Goal: Check status: Check status

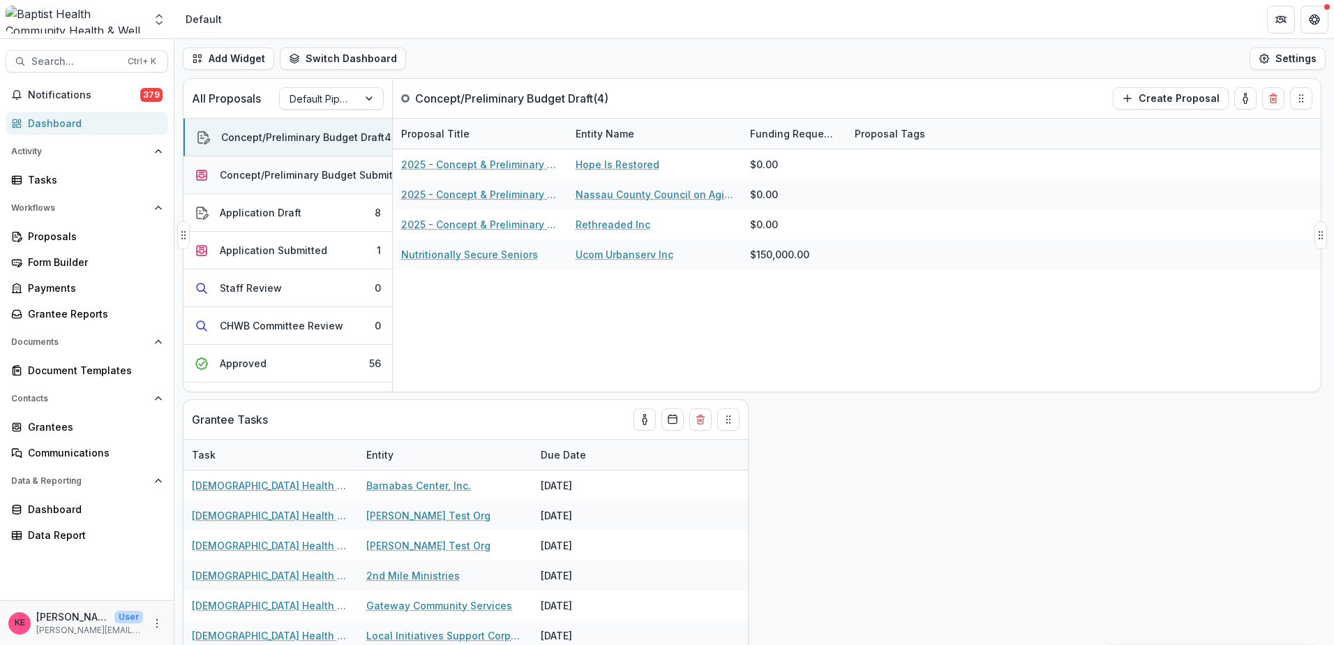
click at [269, 178] on div "Concept/Preliminary Budget Submitted" at bounding box center [314, 174] width 189 height 15
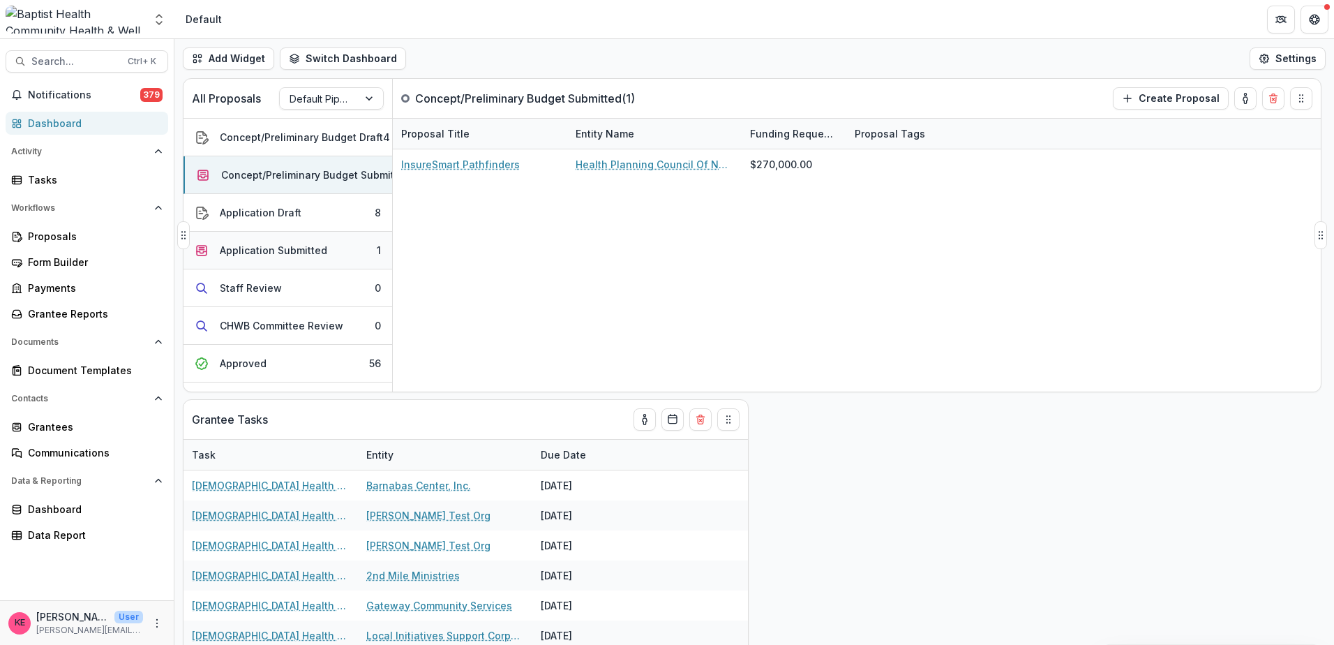
click at [266, 246] on div "Application Submitted" at bounding box center [273, 250] width 107 height 15
click at [269, 177] on div "Concept/Preliminary Budget Submitted" at bounding box center [314, 174] width 189 height 15
click at [271, 219] on div "Application Draft" at bounding box center [261, 212] width 82 height 15
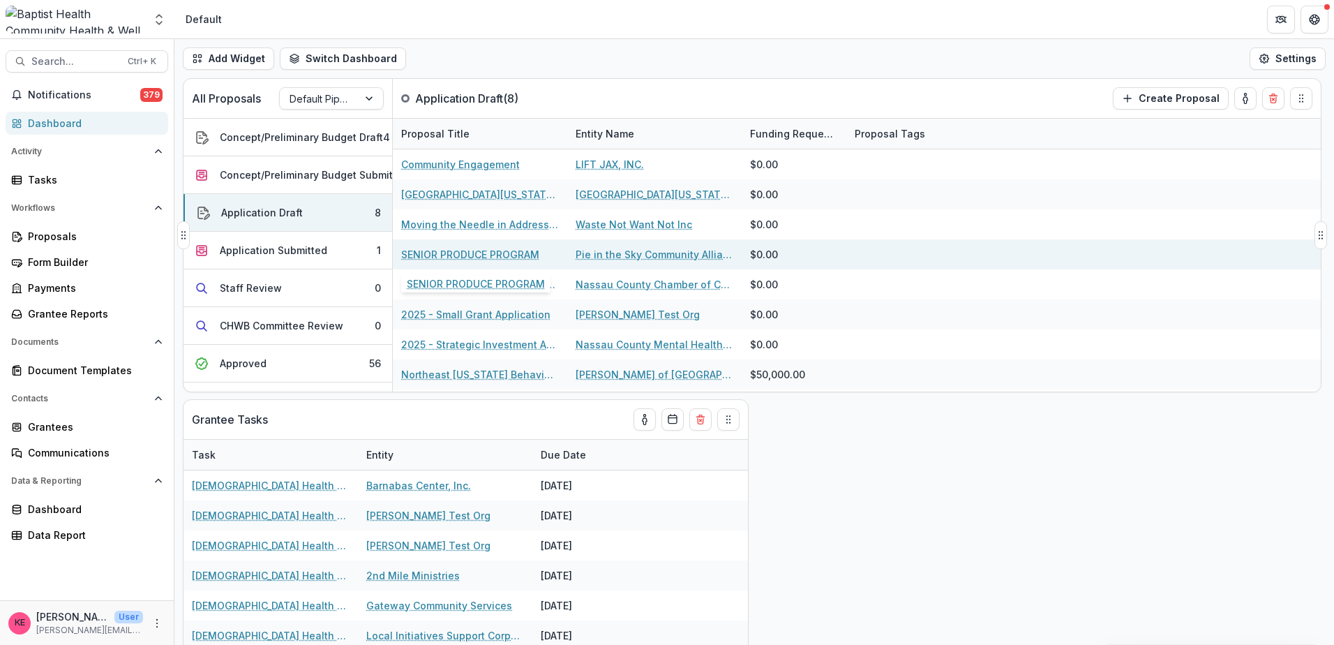
click at [472, 252] on link "SENIOR PRODUCE PROGRAM" at bounding box center [470, 254] width 138 height 15
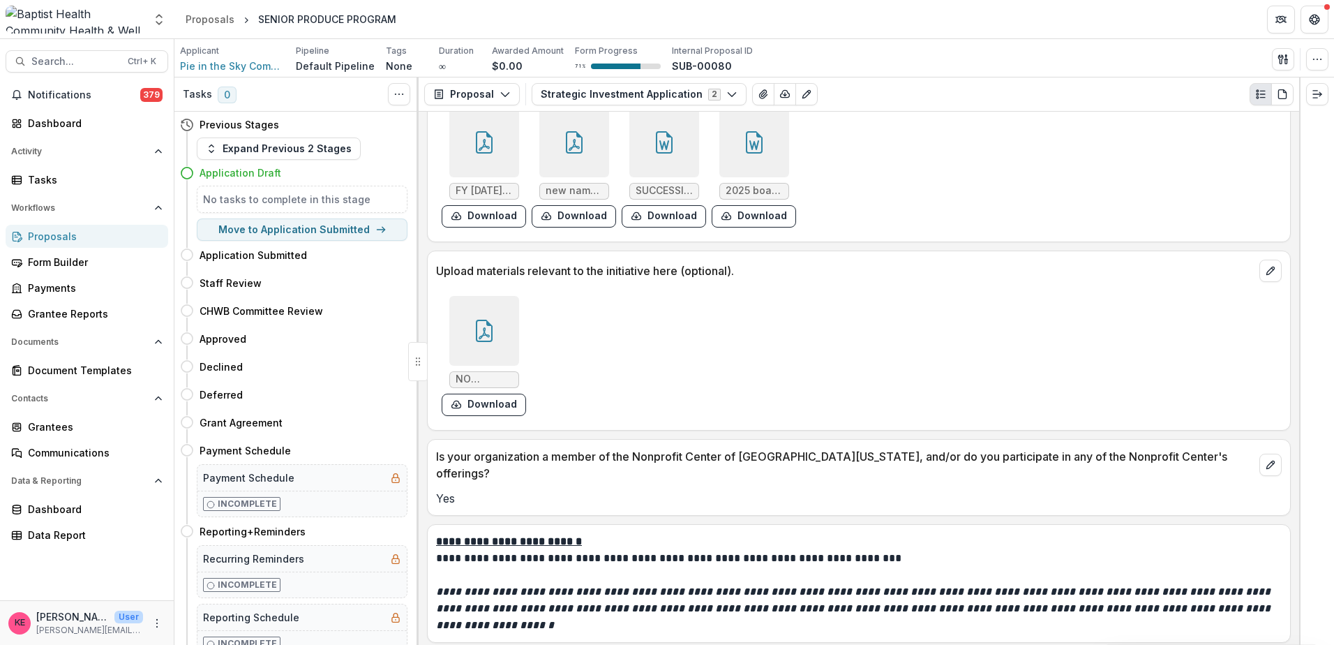
scroll to position [8512, 0]
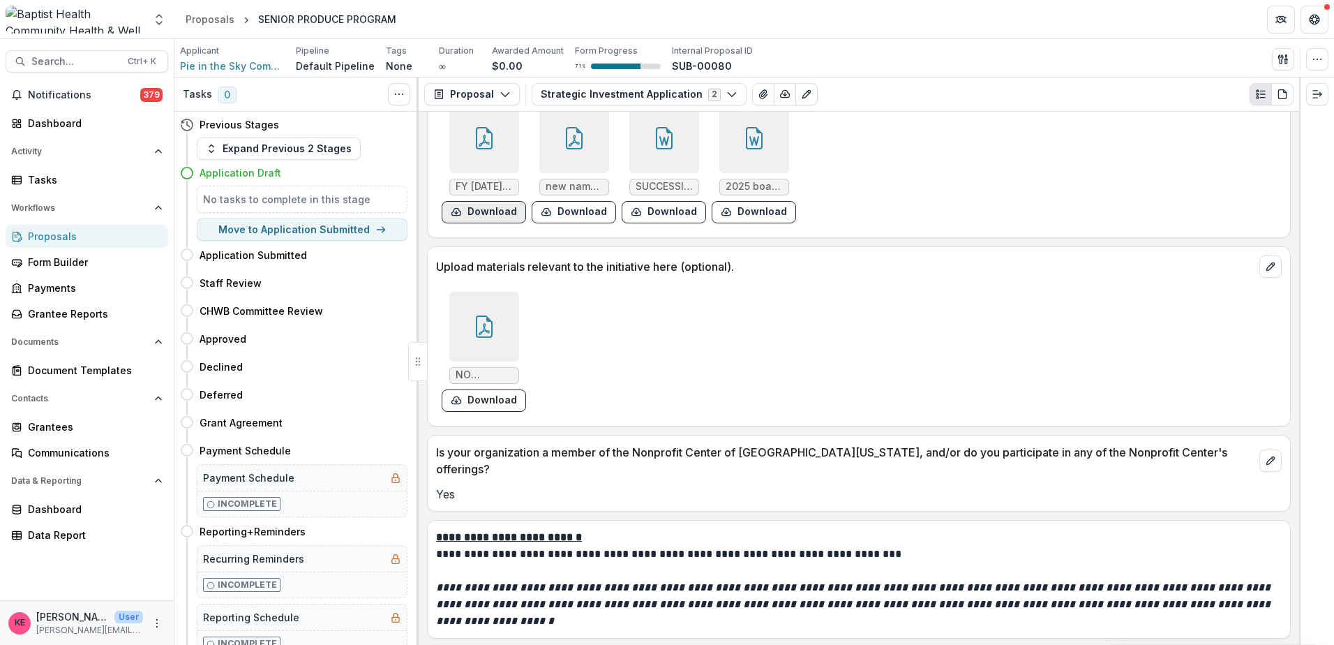
click at [477, 218] on button "Download" at bounding box center [484, 212] width 84 height 22
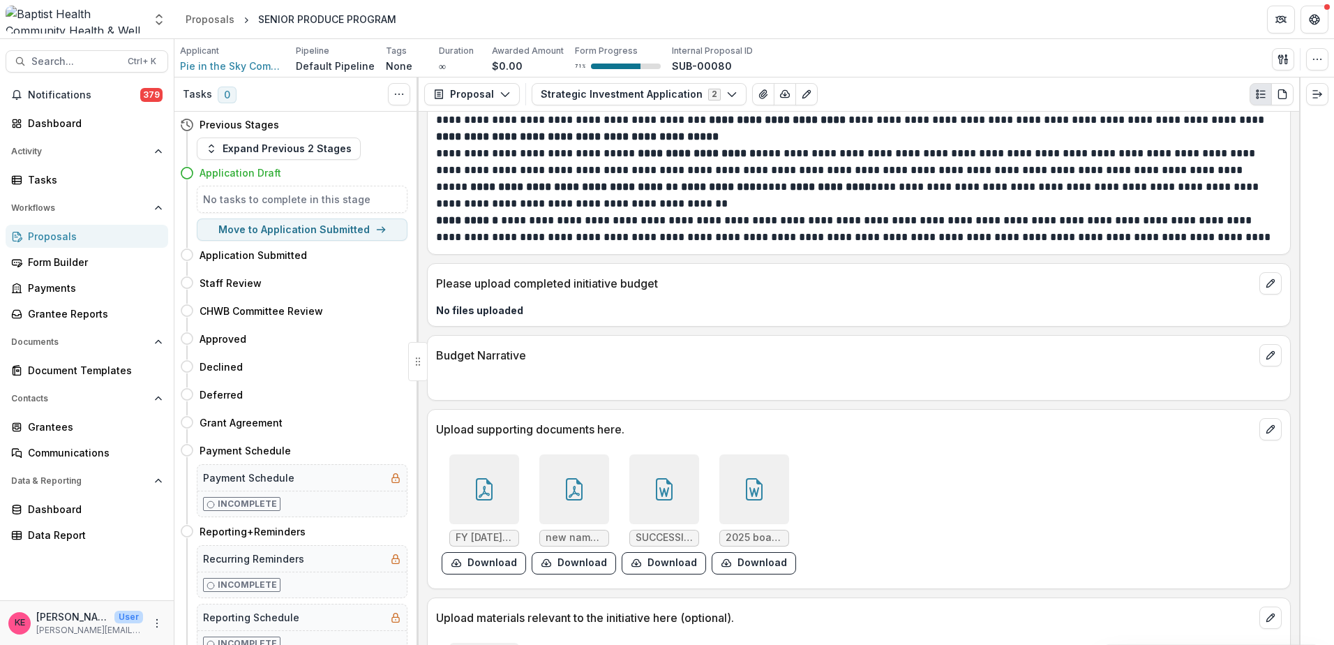
scroll to position [7884, 0]
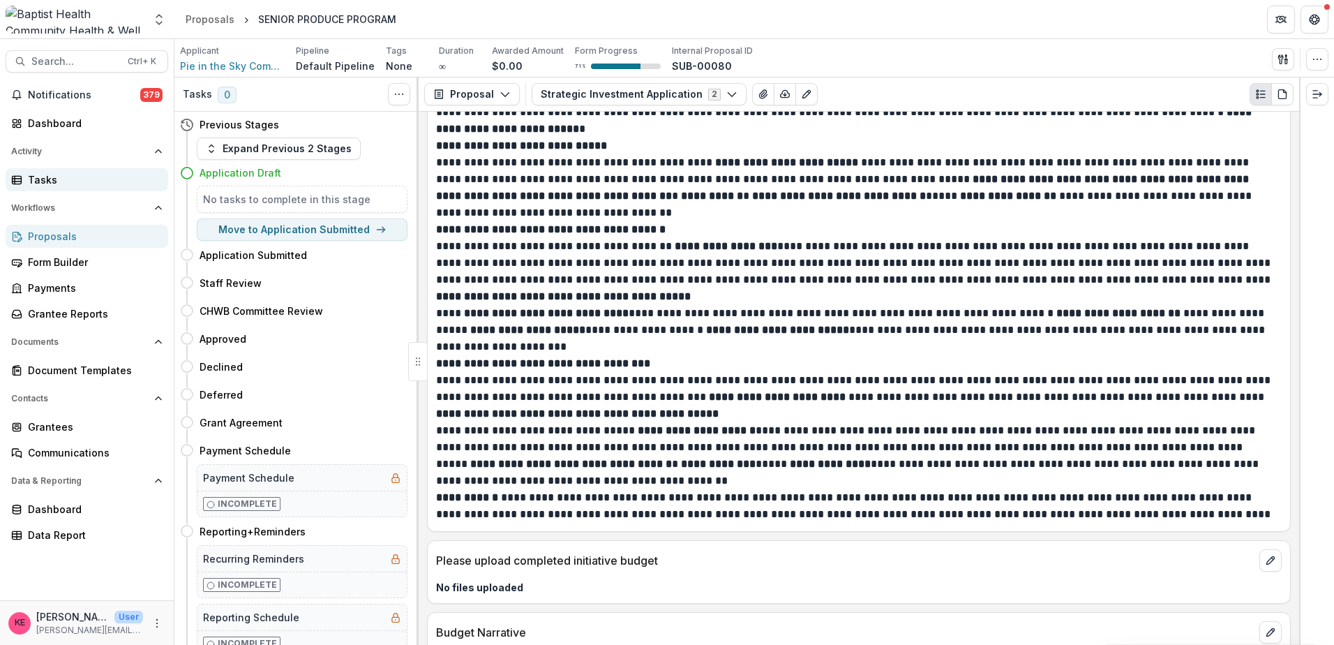
click at [54, 186] on div "Tasks" at bounding box center [92, 179] width 129 height 15
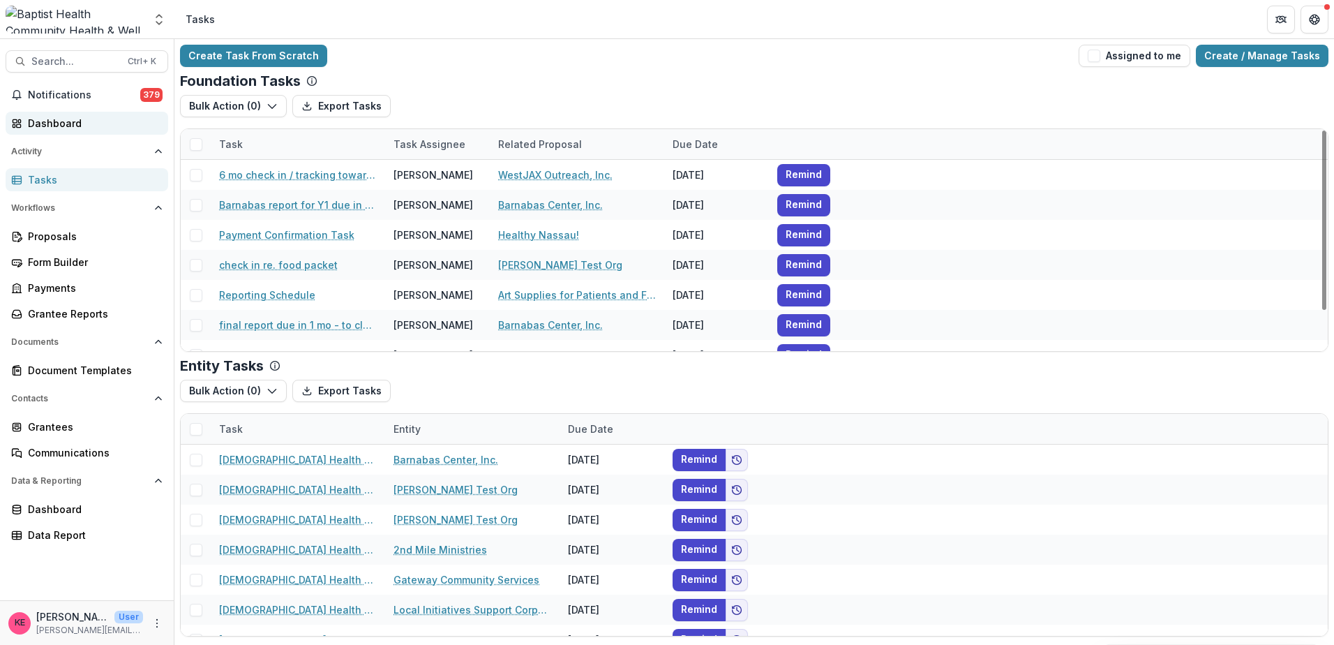
click at [42, 128] on div "Dashboard" at bounding box center [92, 123] width 129 height 15
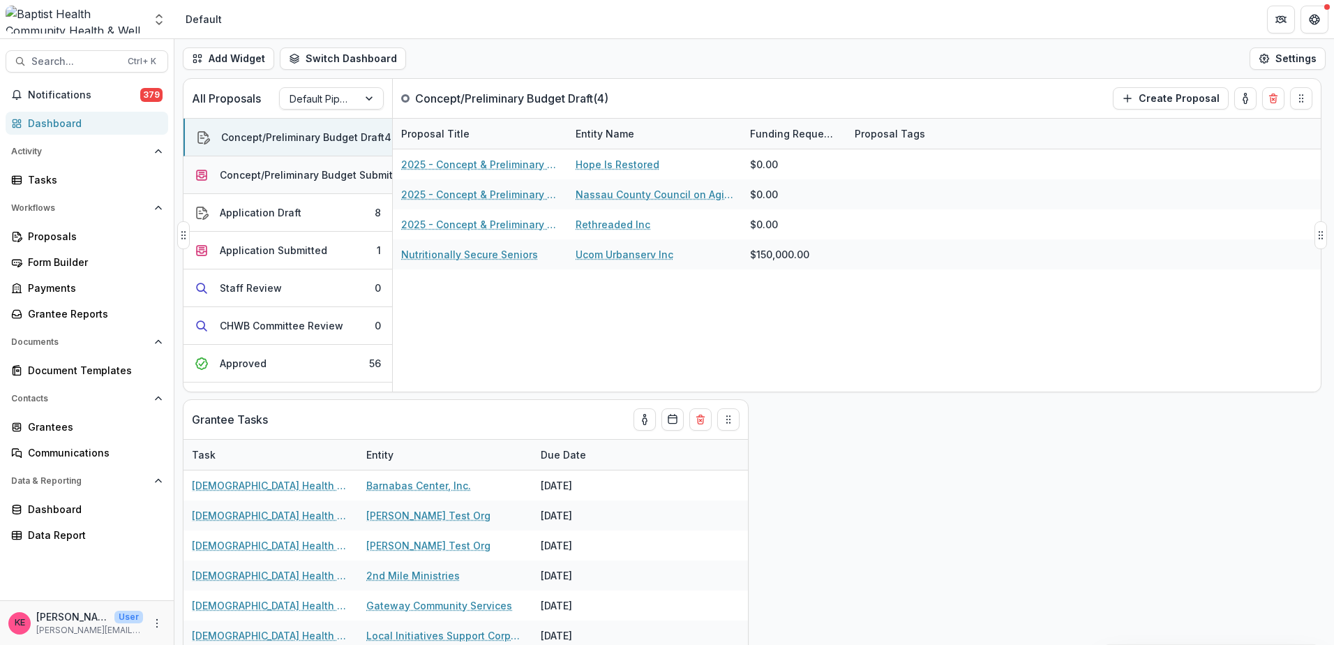
click at [258, 174] on div "Concept/Preliminary Budget Submitted" at bounding box center [314, 174] width 189 height 15
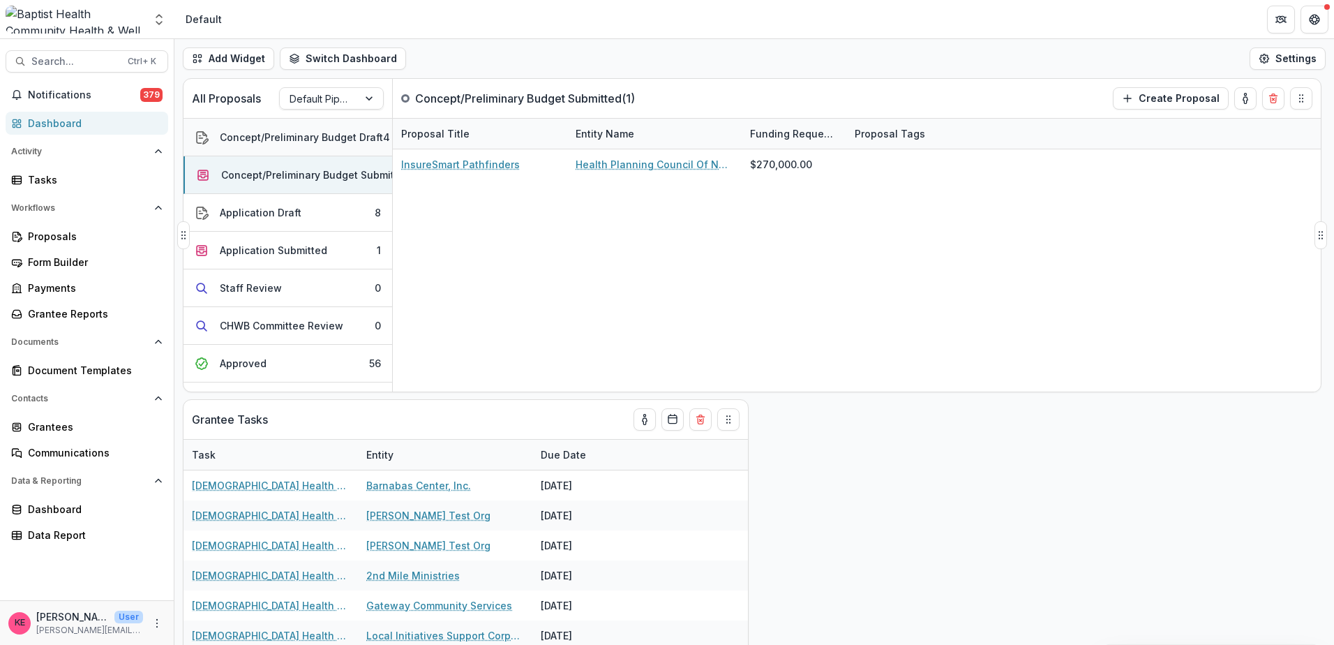
click at [253, 128] on button "Concept/Preliminary Budget Draft 4" at bounding box center [287, 138] width 209 height 38
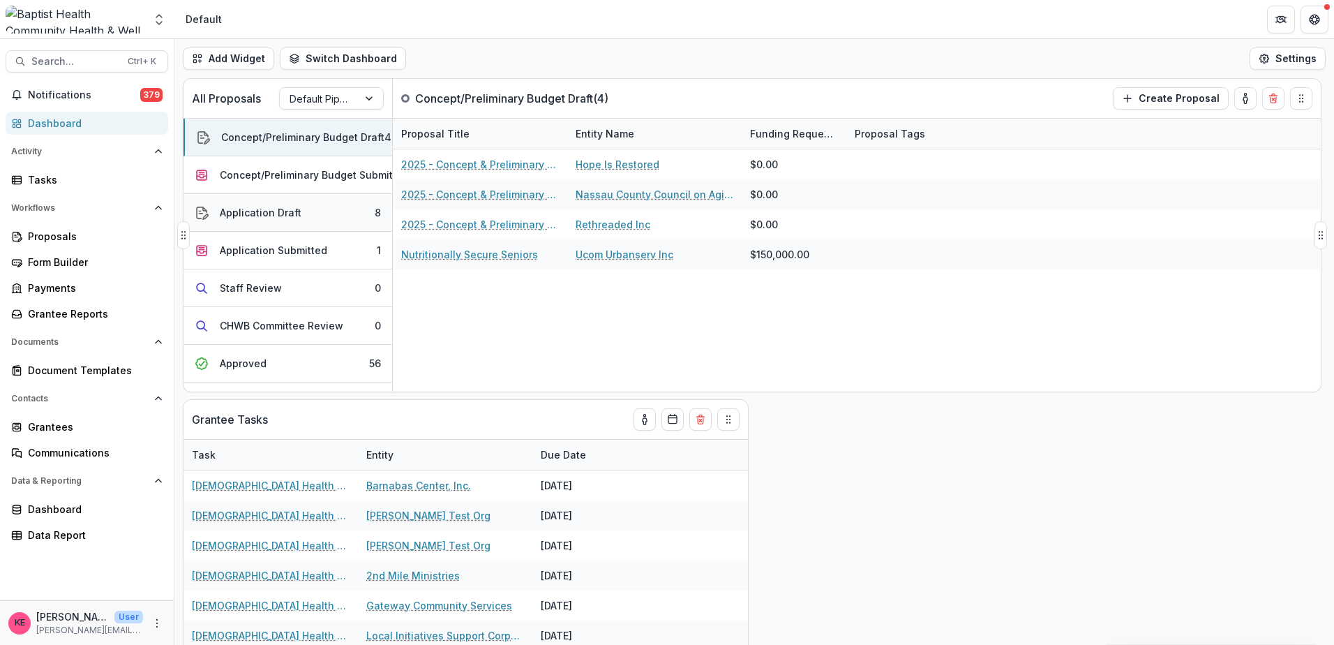
click at [263, 209] on div "Application Draft" at bounding box center [261, 212] width 82 height 15
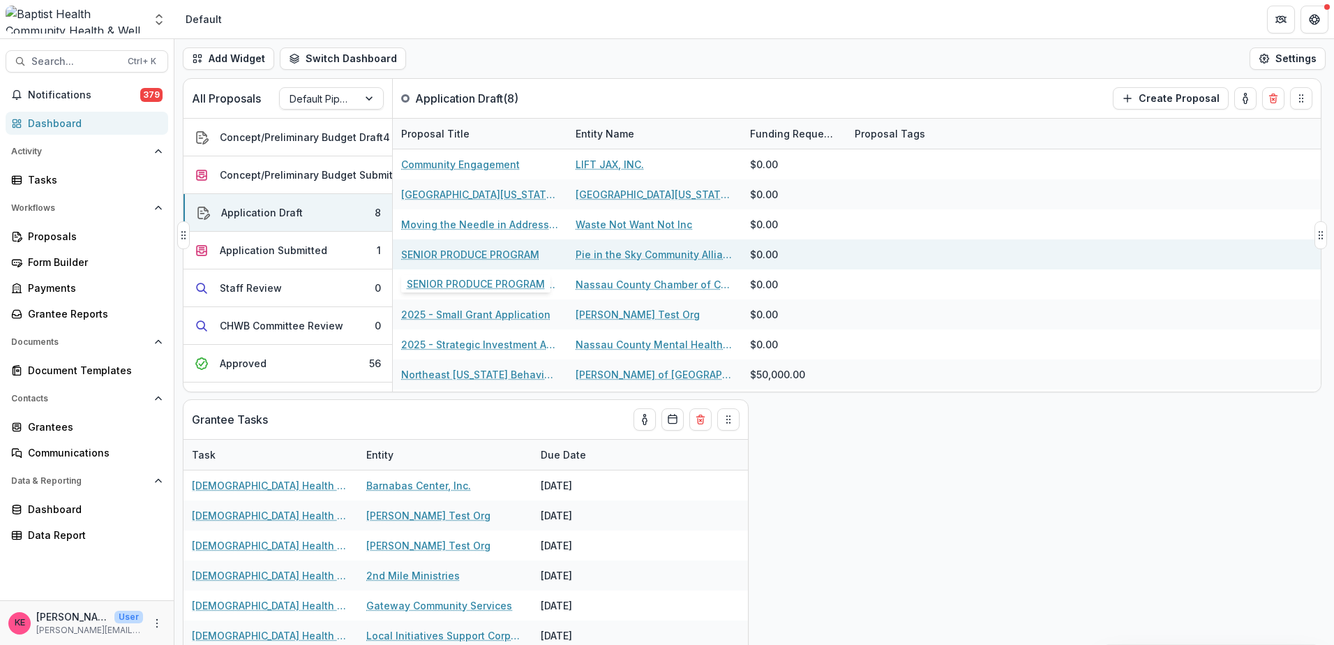
click at [456, 255] on link "SENIOR PRODUCE PROGRAM" at bounding box center [470, 254] width 138 height 15
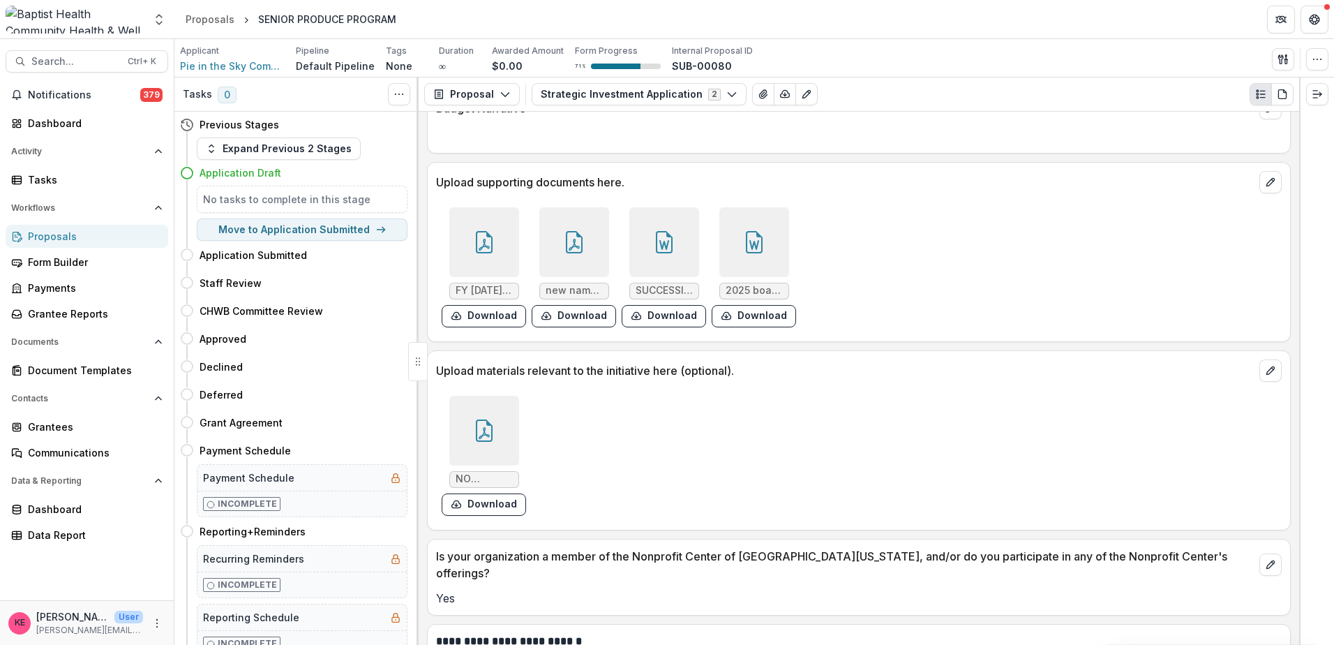
scroll to position [8372, 0]
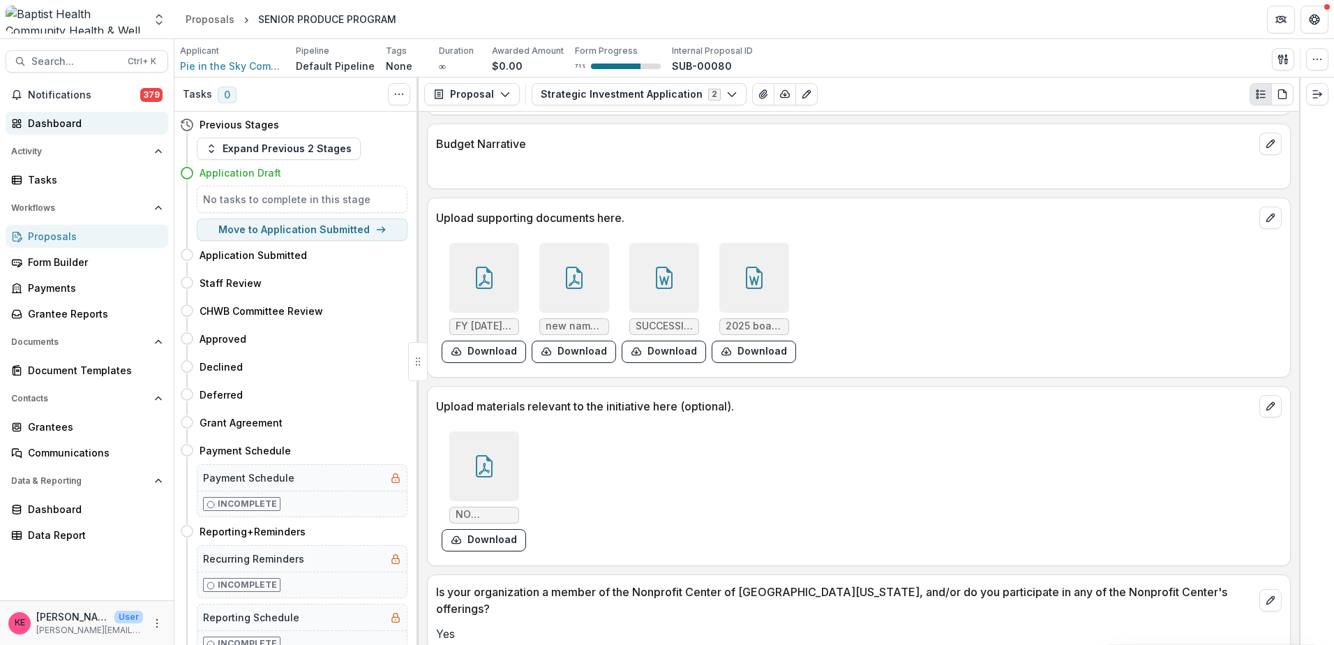
click at [80, 125] on div "Dashboard" at bounding box center [92, 123] width 129 height 15
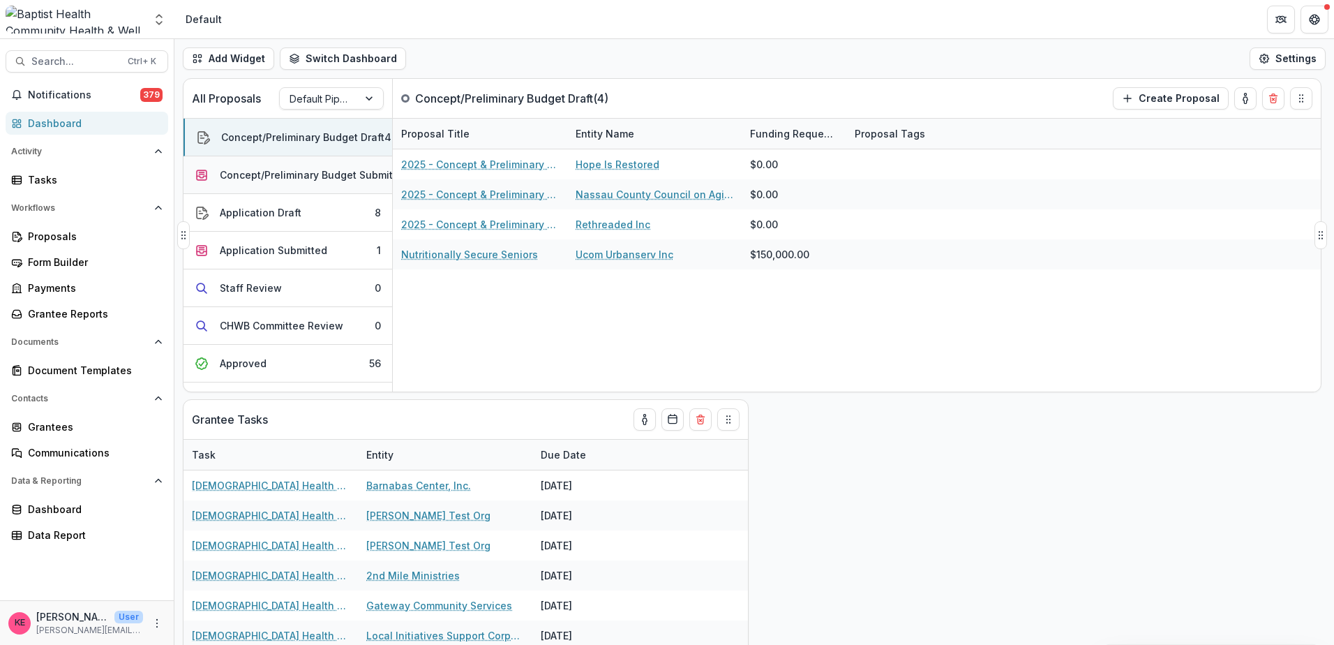
click at [248, 170] on div "Concept/Preliminary Budget Submitted" at bounding box center [314, 174] width 189 height 15
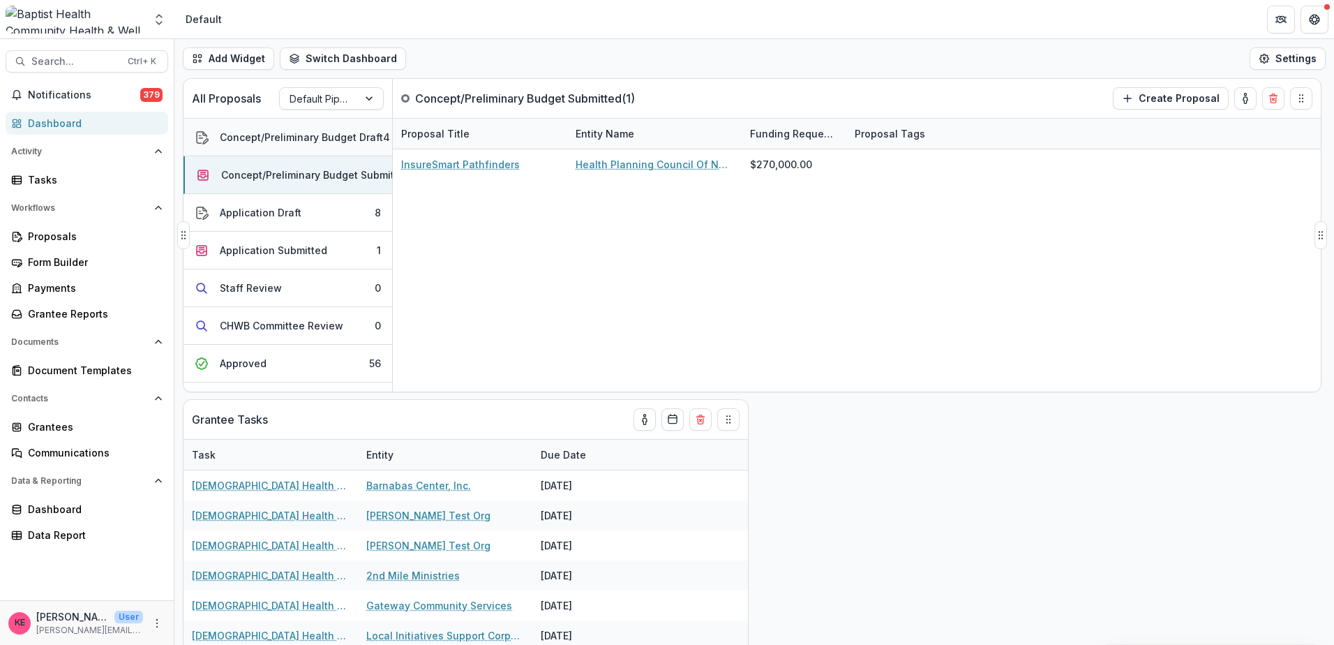
click at [246, 137] on div "Concept/Preliminary Budget Draft" at bounding box center [301, 137] width 163 height 15
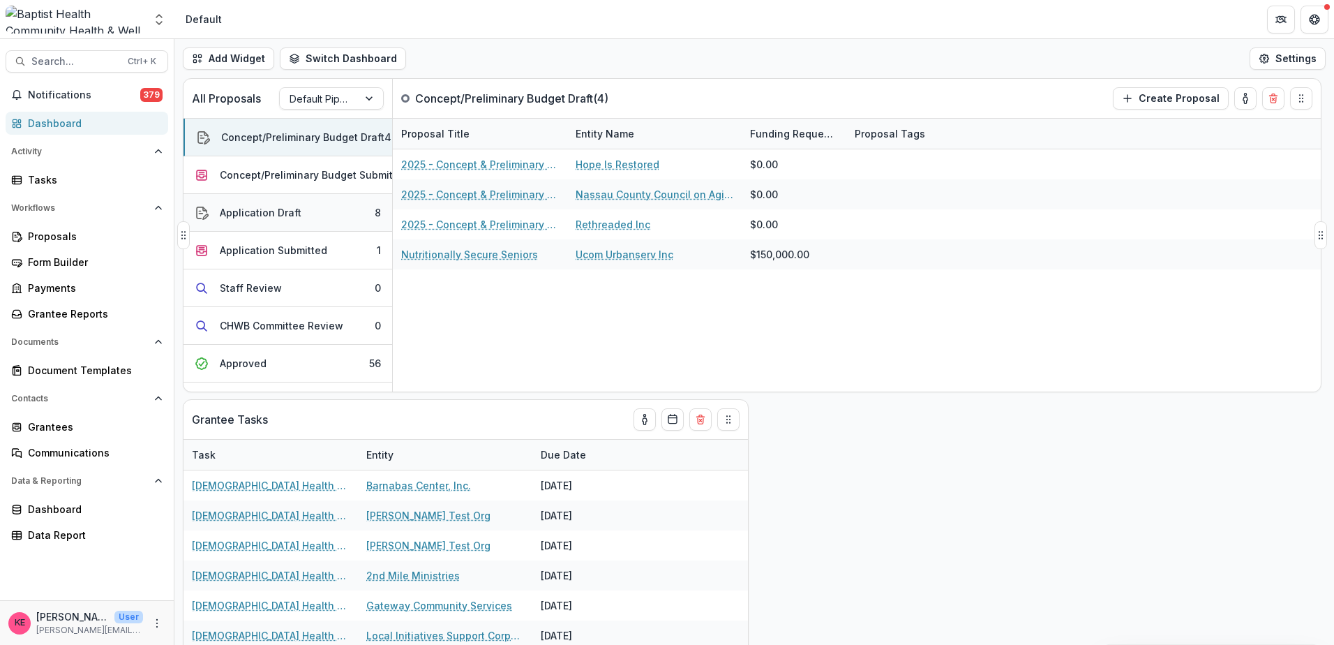
click at [260, 216] on div "Application Draft" at bounding box center [261, 212] width 82 height 15
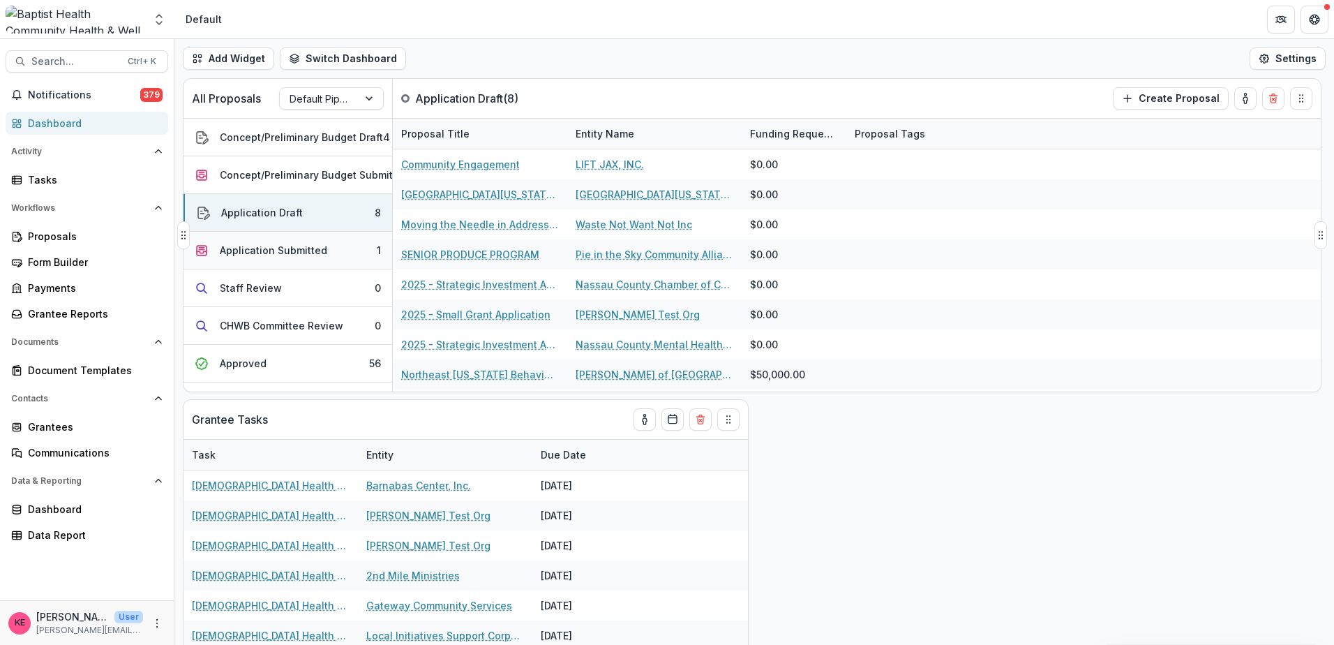
click at [264, 250] on div "Application Submitted" at bounding box center [273, 250] width 107 height 15
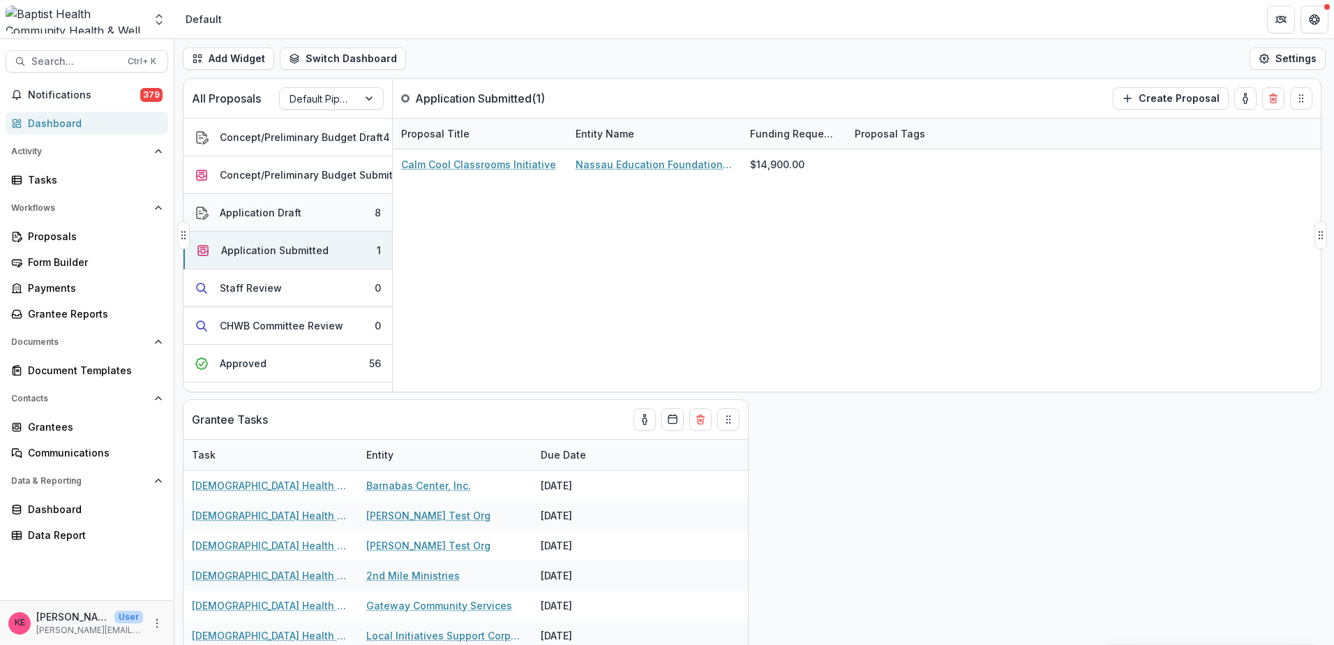
click at [255, 215] on div "Application Draft" at bounding box center [261, 212] width 82 height 15
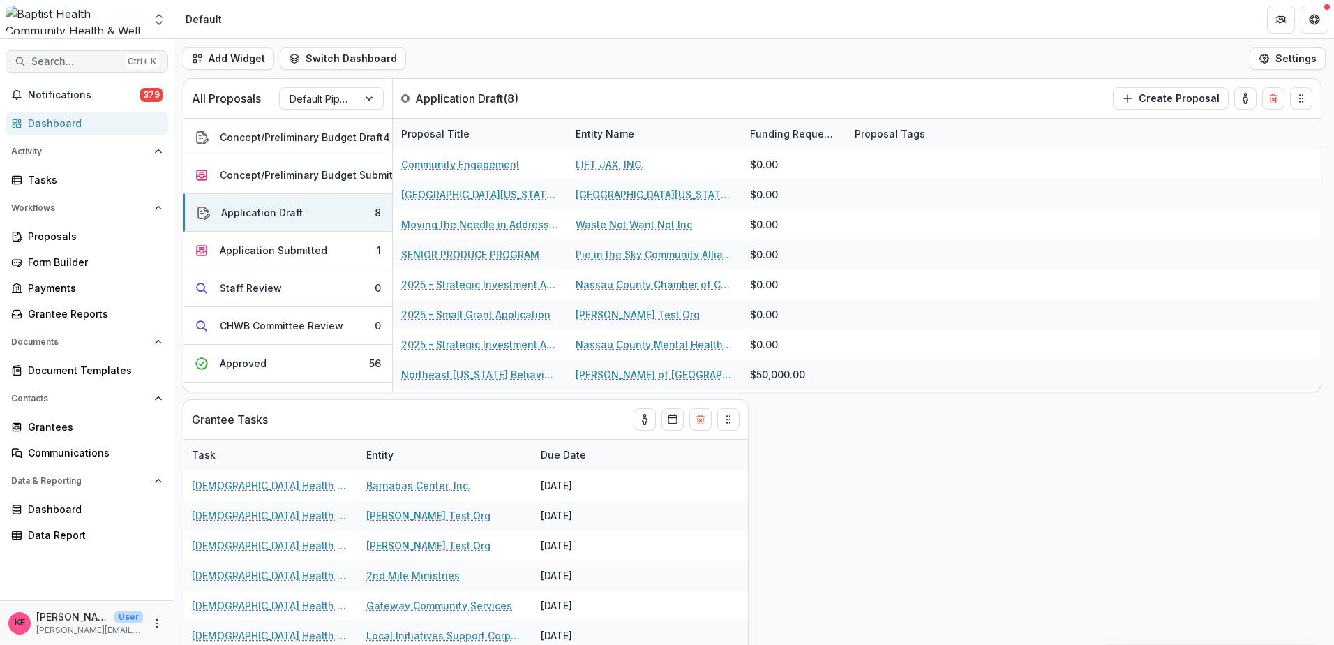
click at [93, 62] on span "Search..." at bounding box center [75, 62] width 88 height 12
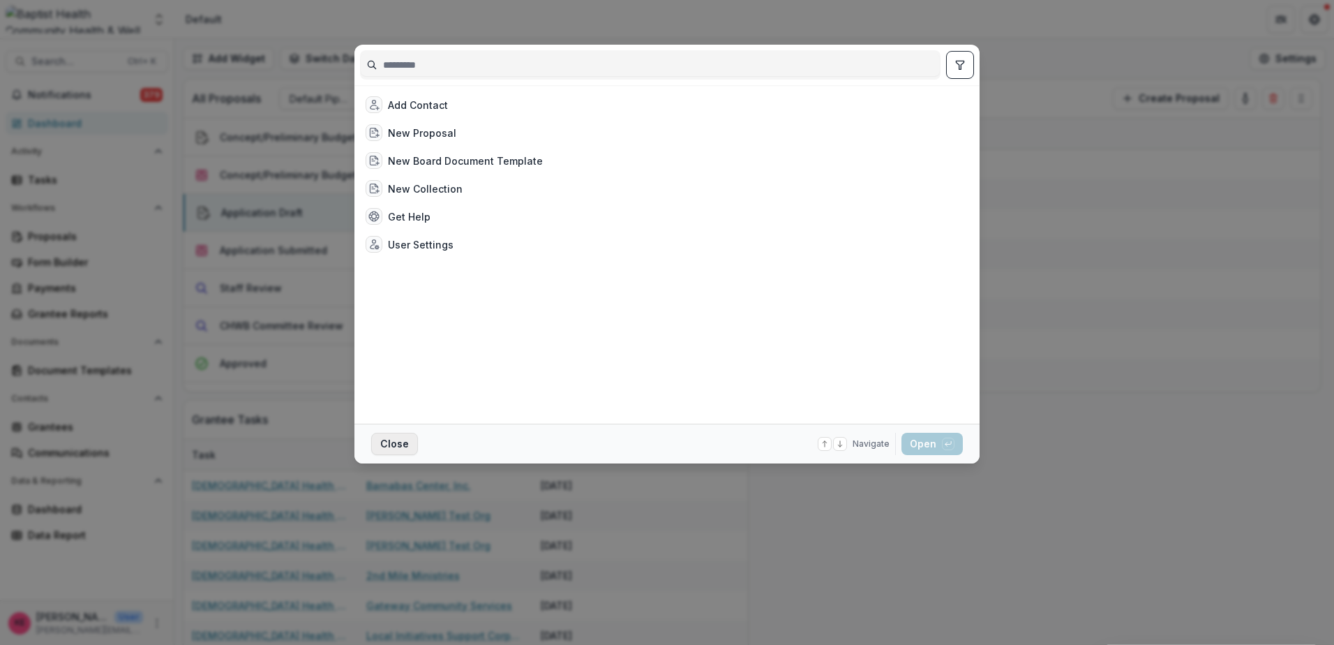
click at [397, 442] on button "Close" at bounding box center [394, 444] width 47 height 22
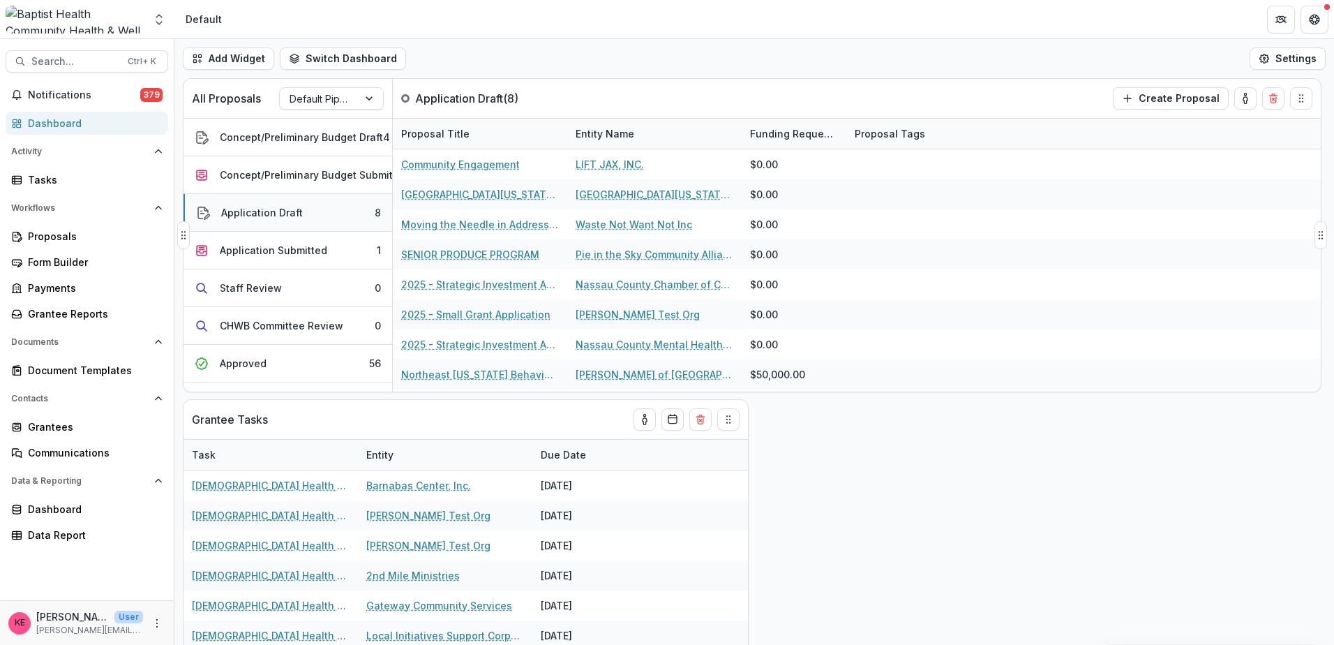
click at [276, 216] on div "Application Draft" at bounding box center [262, 212] width 82 height 15
click at [291, 174] on div "Concept/Preliminary Budget Submitted" at bounding box center [314, 174] width 189 height 15
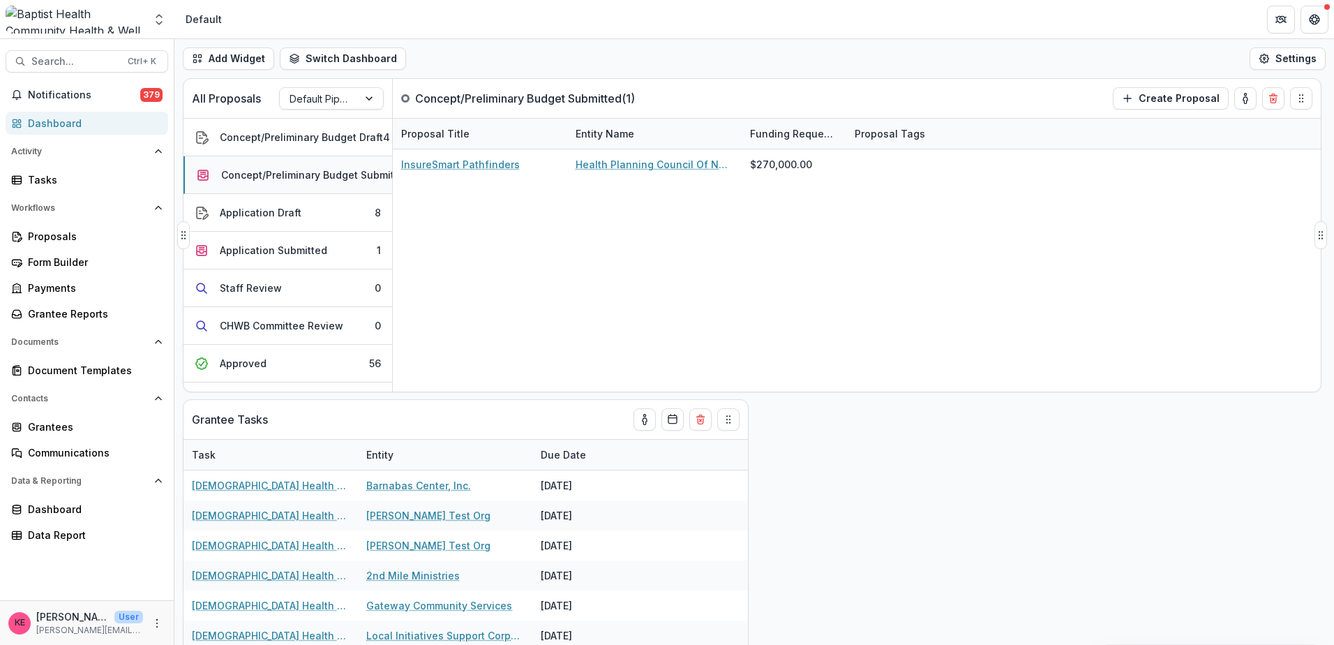
click at [291, 174] on div "Concept/Preliminary Budget Submitted" at bounding box center [315, 174] width 189 height 15
click at [304, 211] on button "Application Draft 8" at bounding box center [287, 213] width 209 height 38
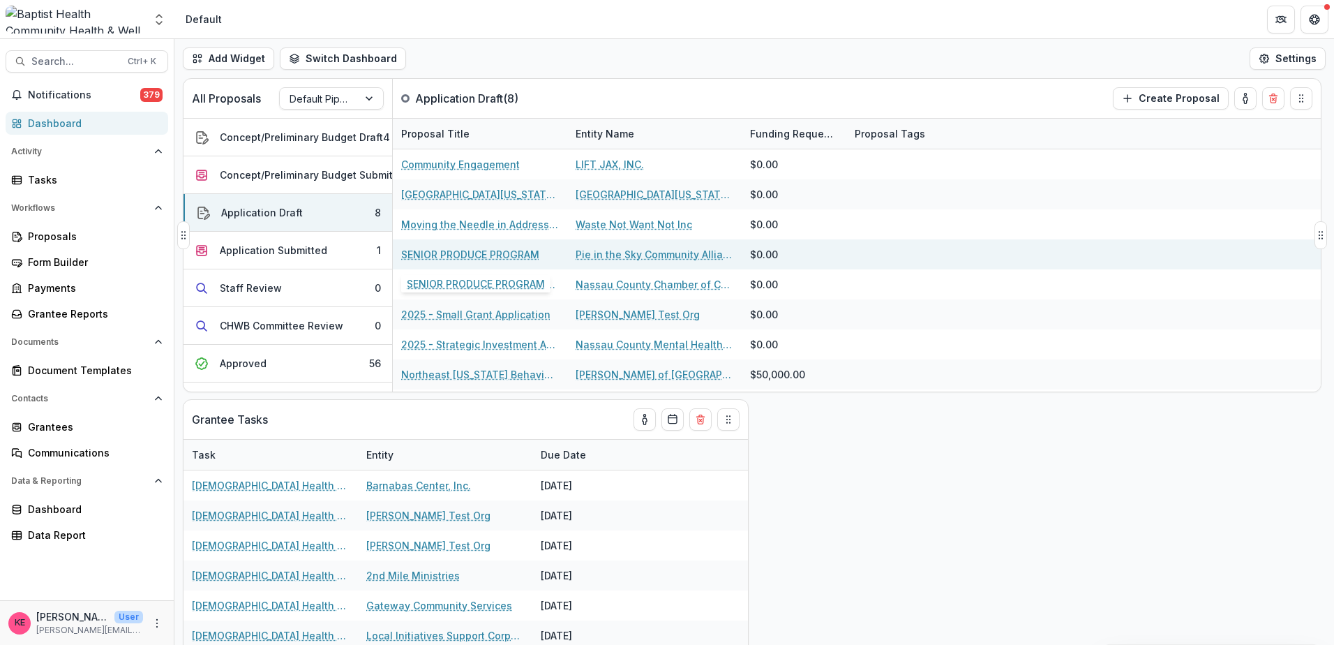
click at [430, 251] on link "SENIOR PRODUCE PROGRAM" at bounding box center [470, 254] width 138 height 15
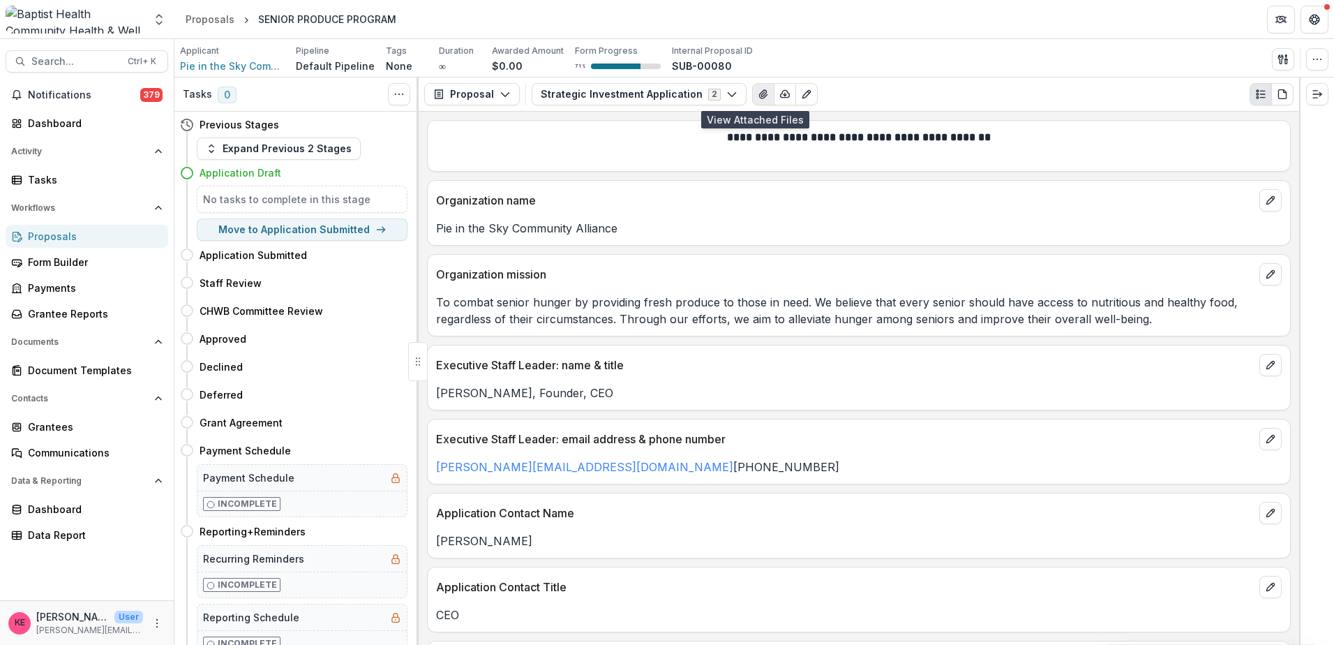
click at [759, 96] on icon "View Attached Files" at bounding box center [763, 94] width 8 height 8
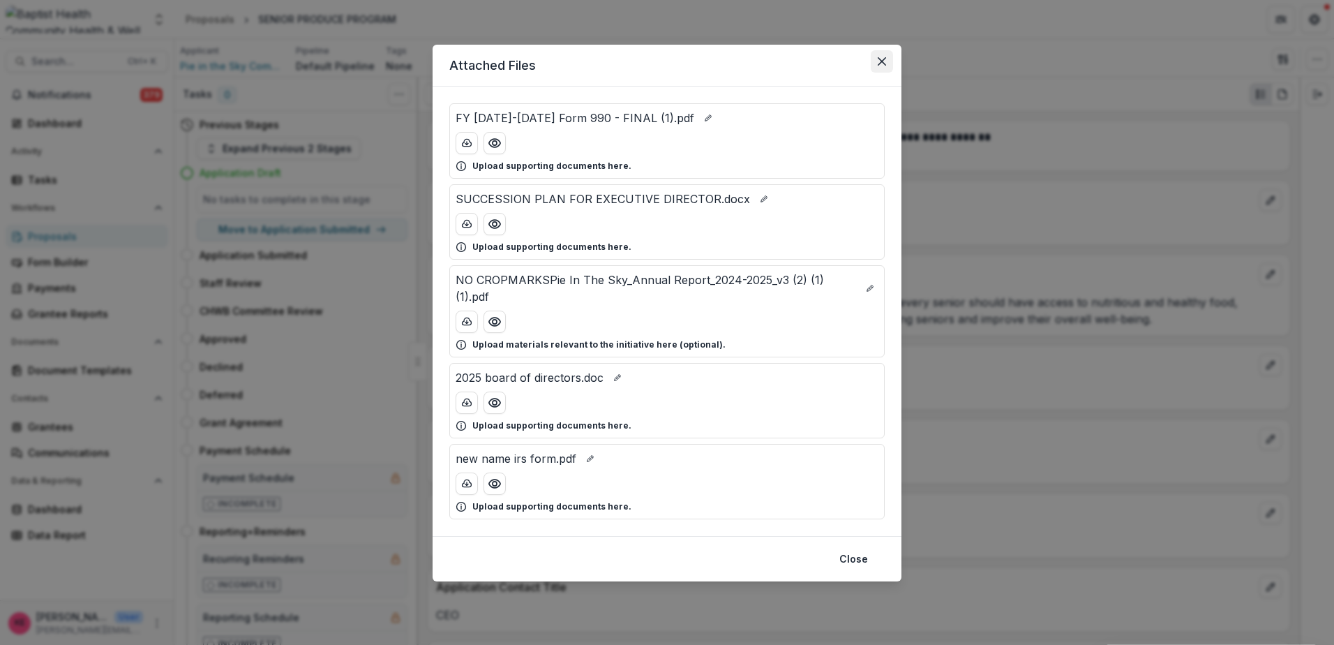
click at [876, 59] on button "Close" at bounding box center [882, 61] width 22 height 22
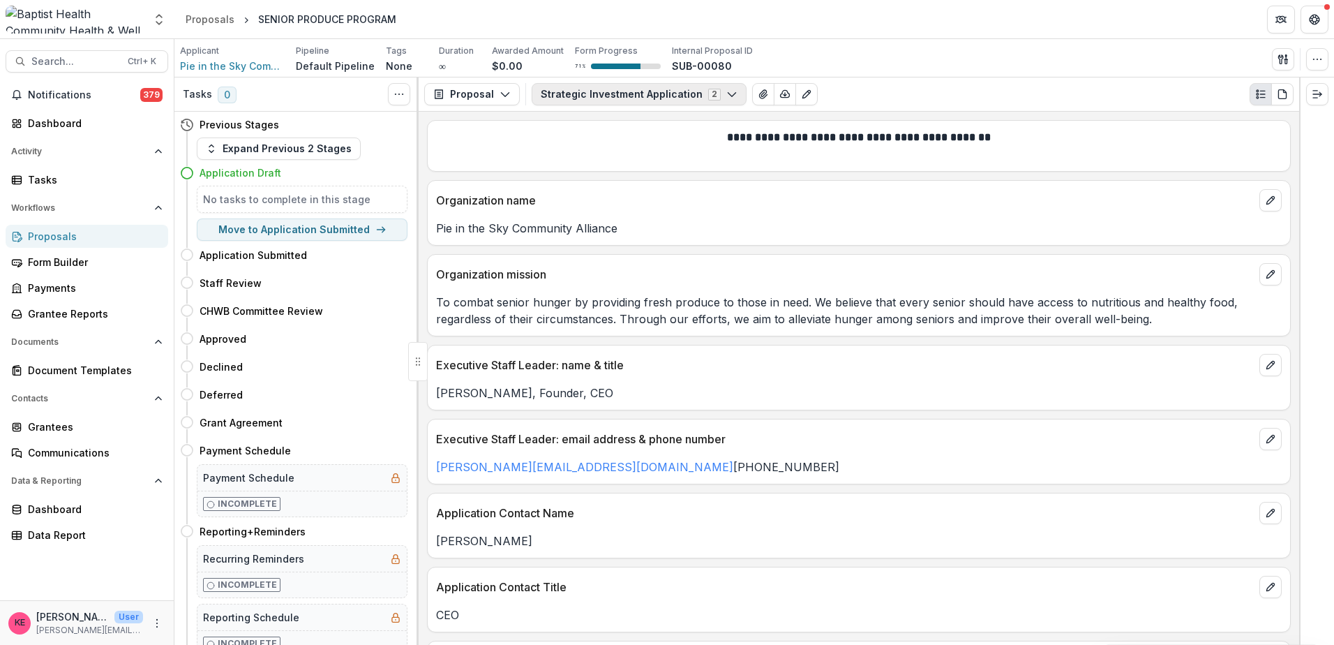
click at [726, 100] on icon "button" at bounding box center [731, 94] width 11 height 11
click at [704, 147] on span "Concept & Preliminary Budget Form" at bounding box center [643, 147] width 172 height 15
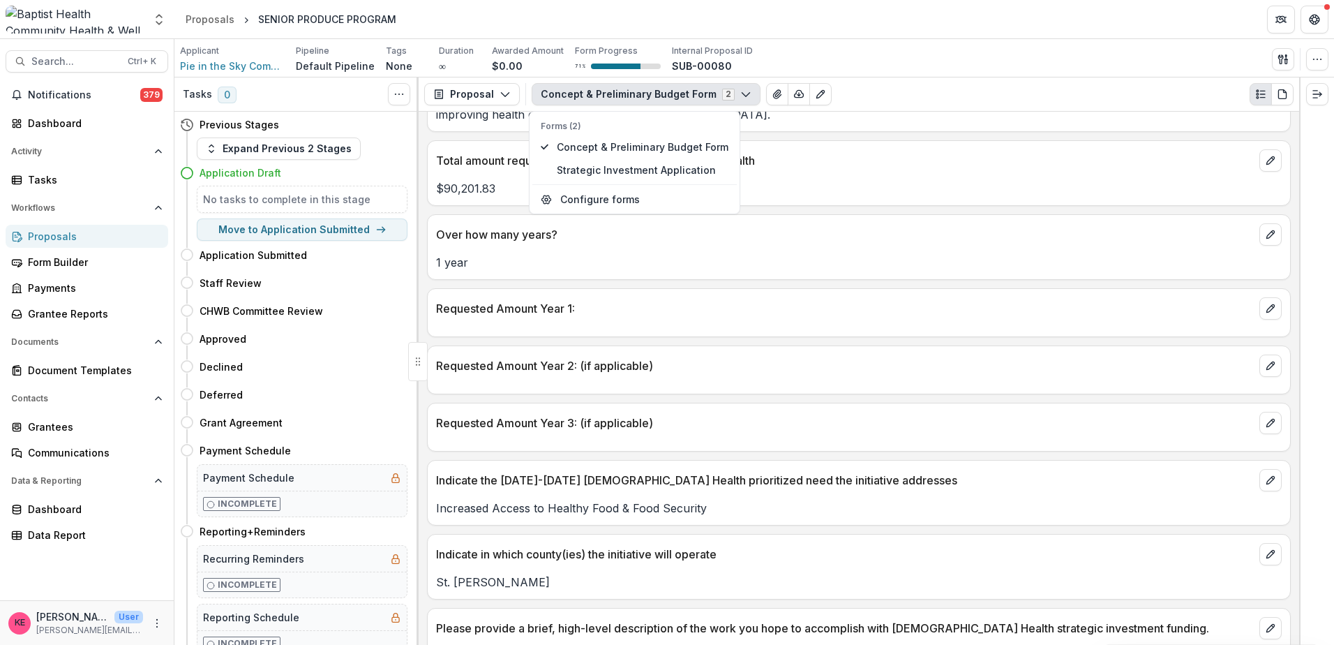
scroll to position [349, 0]
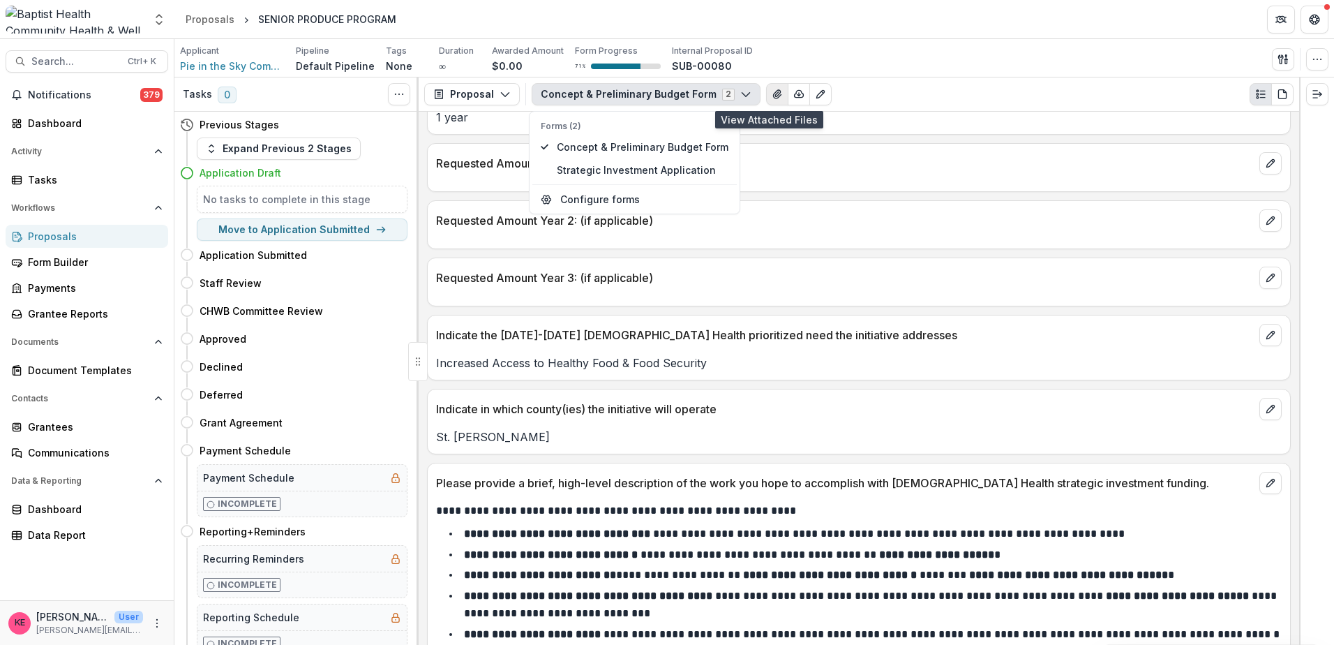
click at [772, 99] on icon "View Attached Files" at bounding box center [777, 94] width 11 height 11
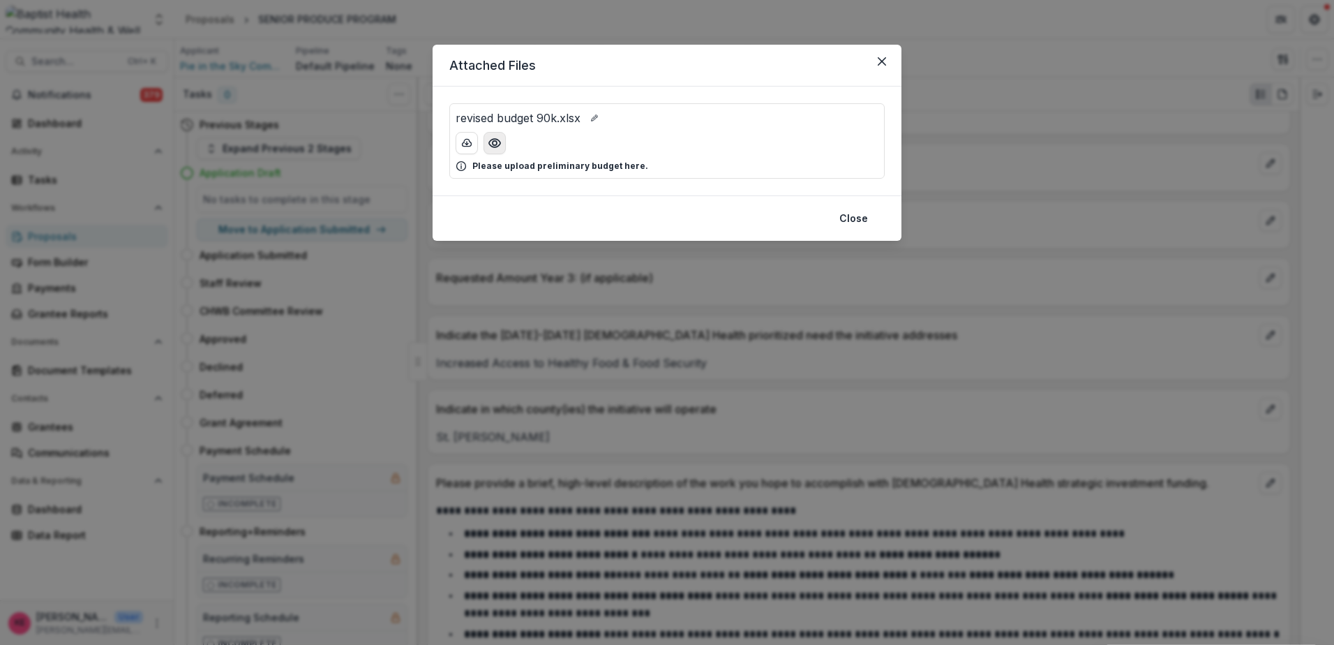
click at [493, 145] on icon "Preview revised budget 90k.xlsx" at bounding box center [495, 143] width 14 height 14
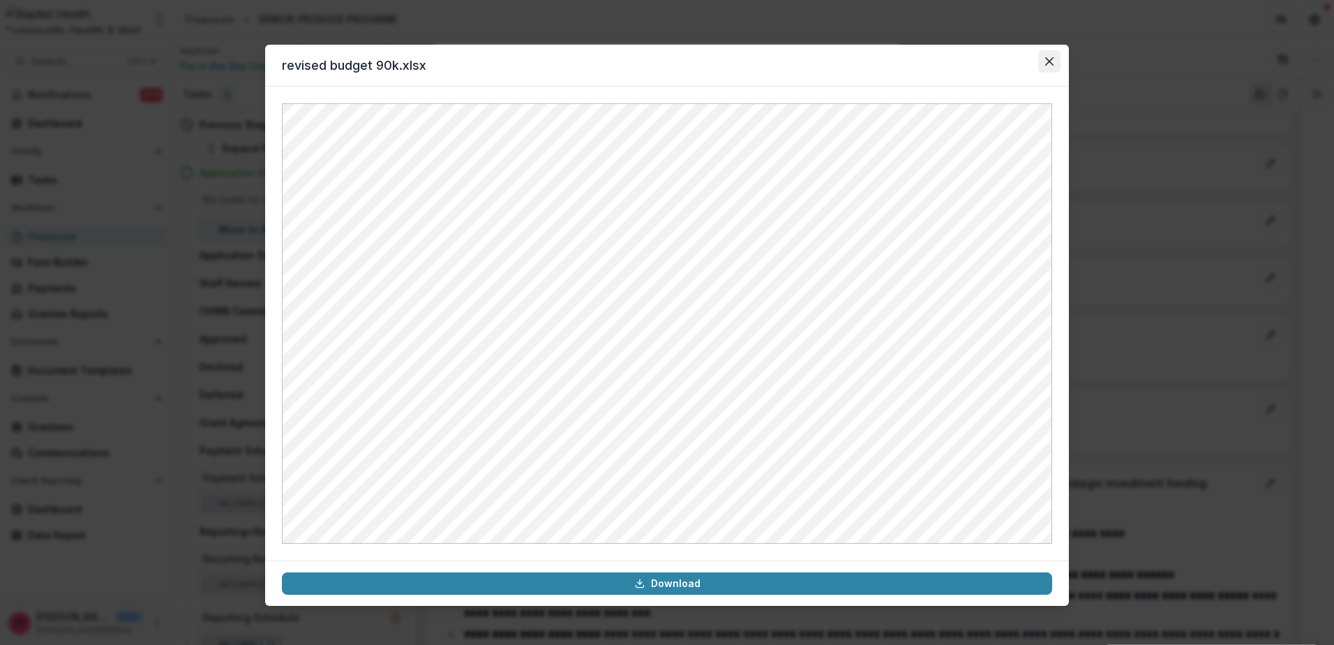
click at [1046, 62] on icon "Close" at bounding box center [1049, 61] width 8 height 8
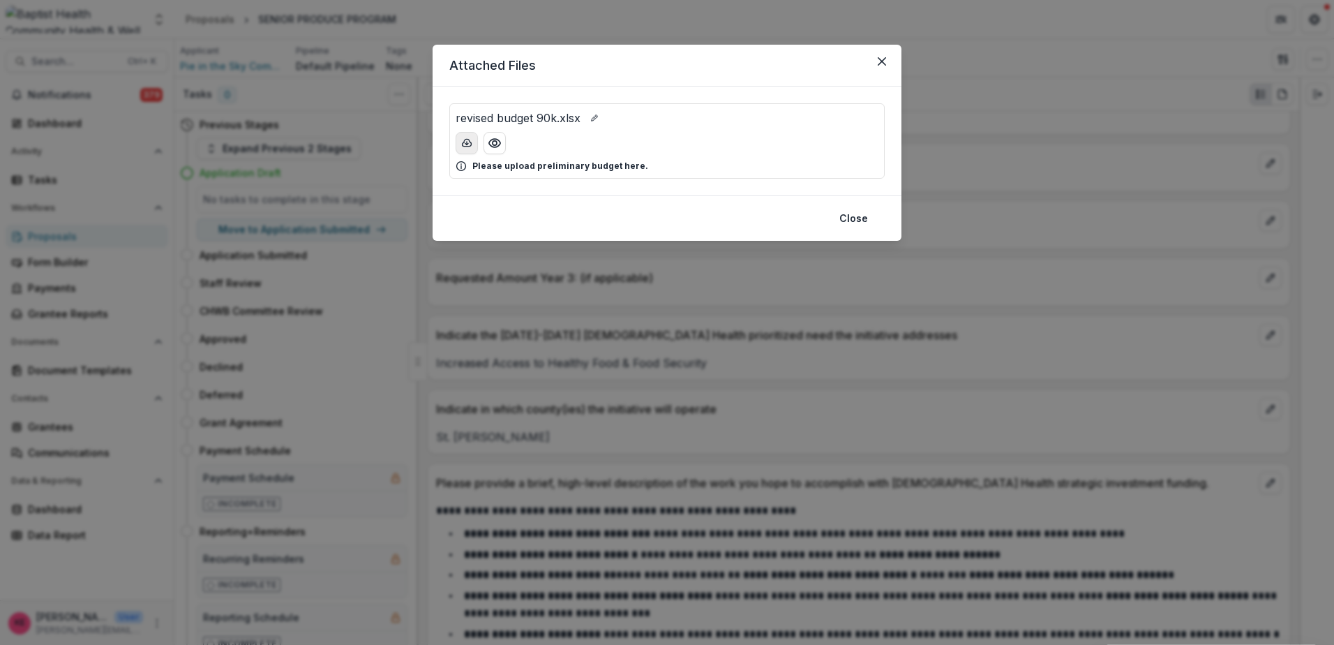
click at [467, 146] on icon "download-button" at bounding box center [467, 142] width 9 height 7
click at [1201, 288] on div "Attached Files revised budget 90k.xlsx Please upload preliminary budget here. C…" at bounding box center [667, 322] width 1334 height 645
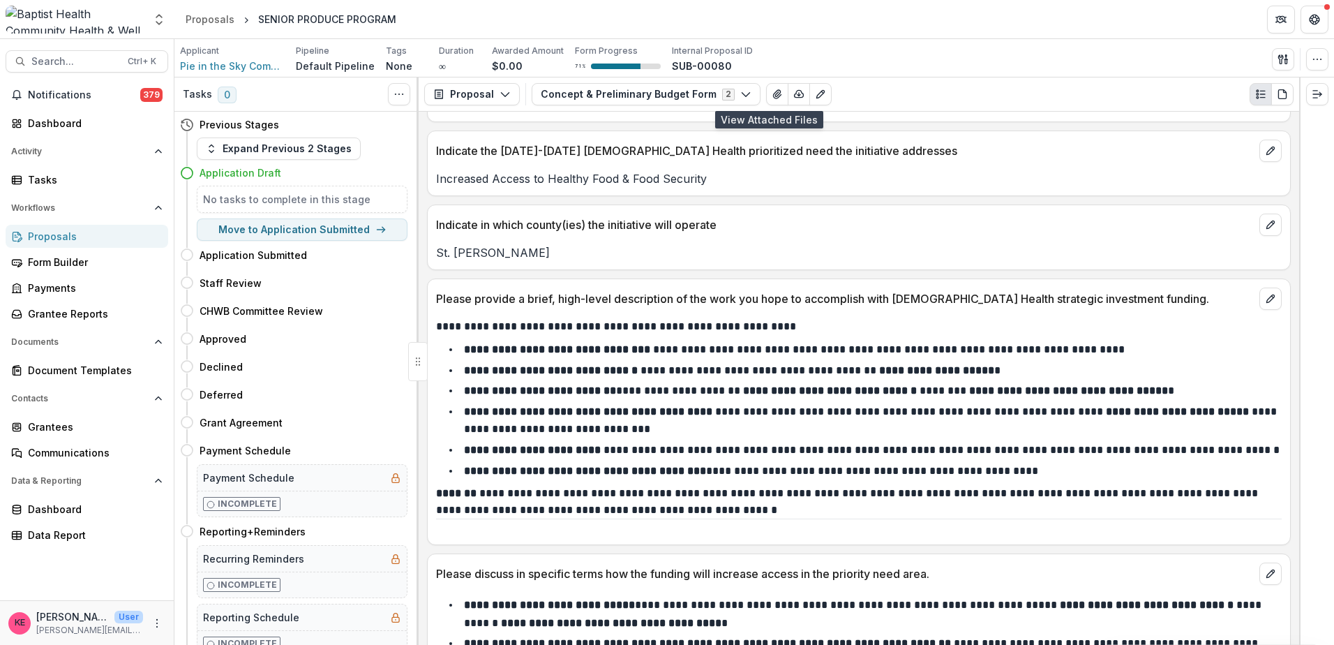
scroll to position [558, 0]
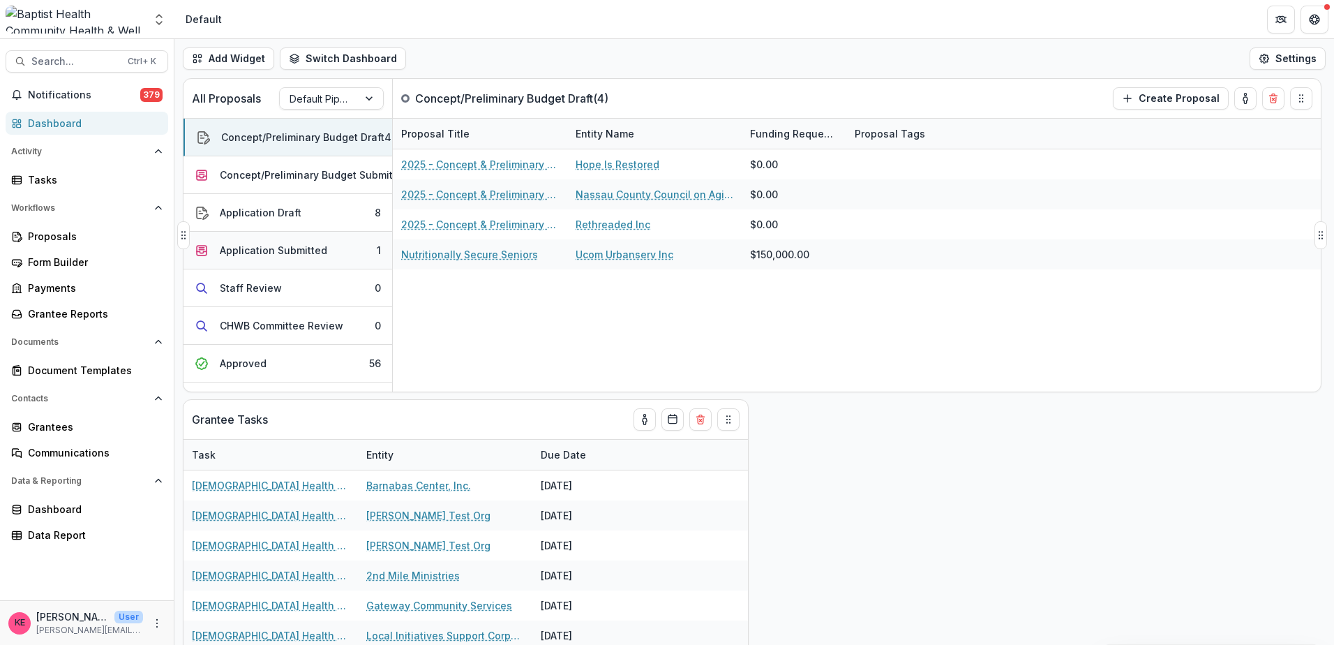
click at [286, 250] on div "Application Submitted" at bounding box center [273, 250] width 107 height 15
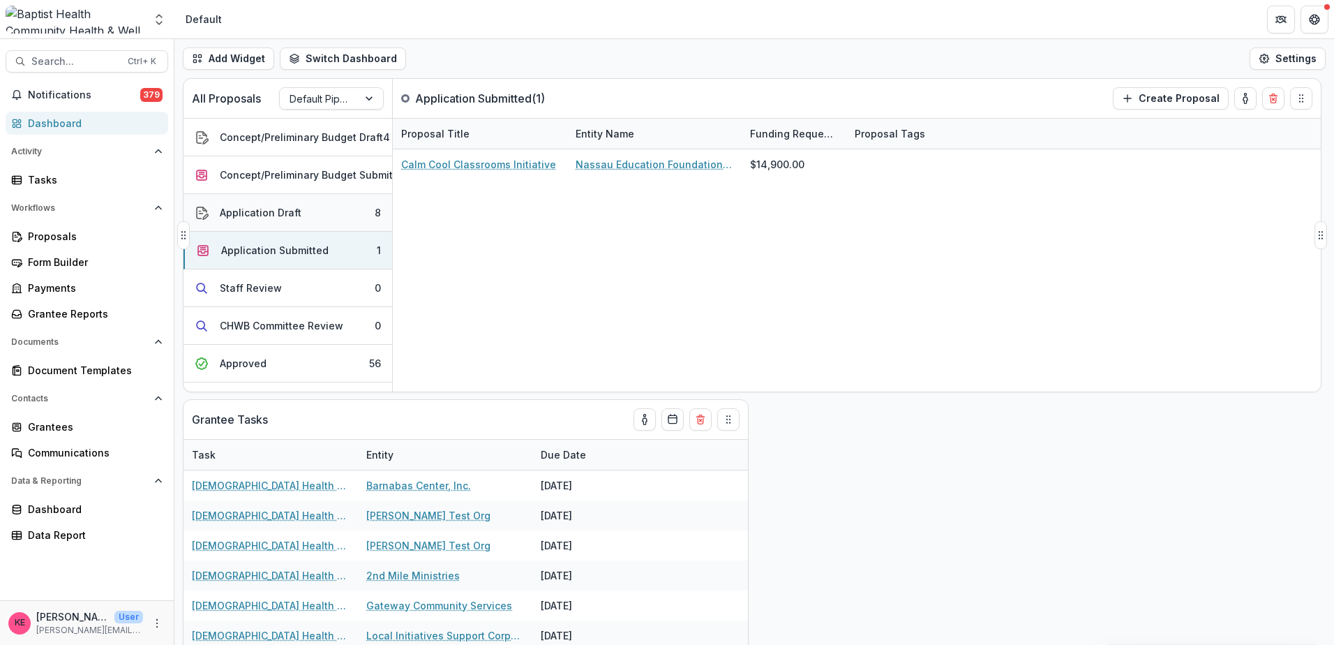
click at [271, 213] on div "Application Draft" at bounding box center [261, 212] width 82 height 15
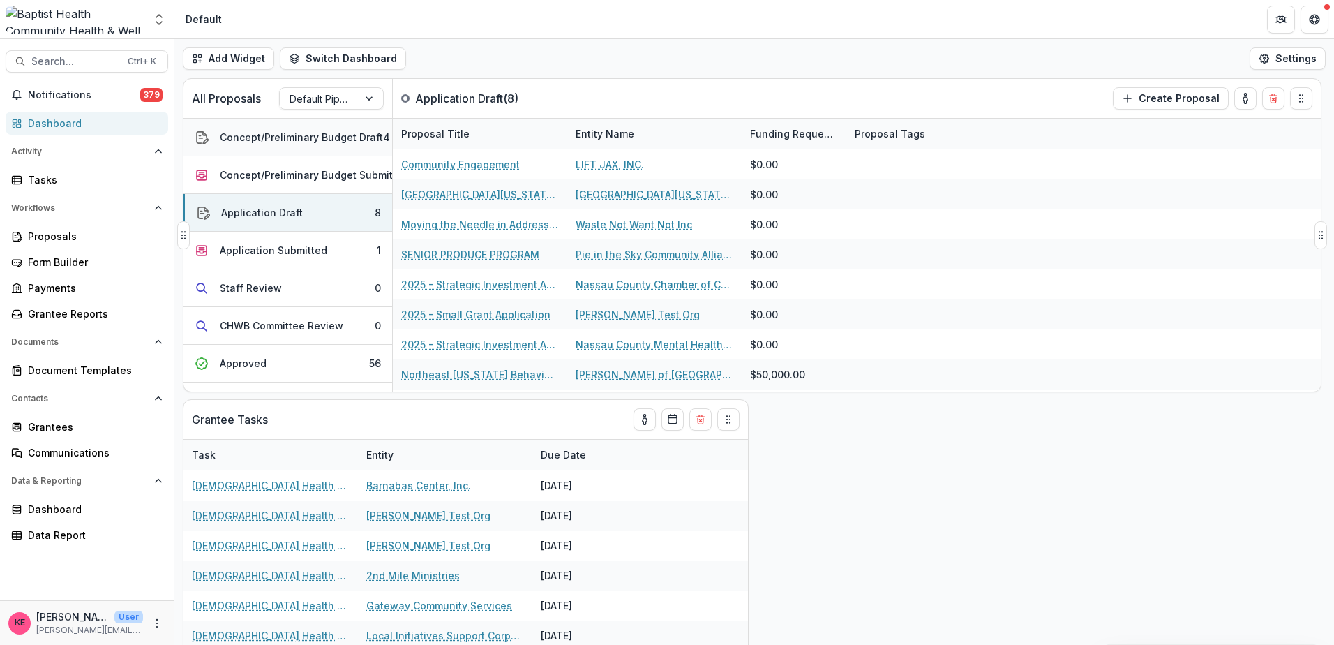
click at [278, 140] on div "Concept/Preliminary Budget Draft" at bounding box center [301, 137] width 163 height 15
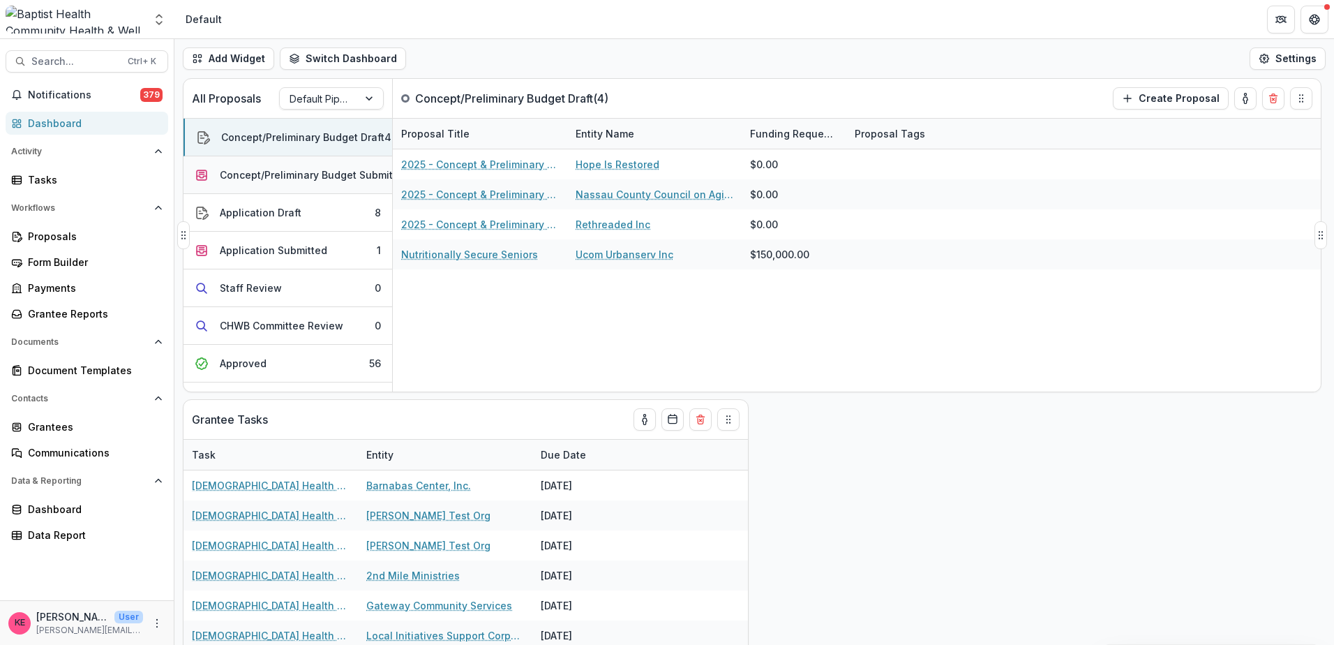
click at [276, 177] on div "Concept/Preliminary Budget Submitted" at bounding box center [314, 174] width 189 height 15
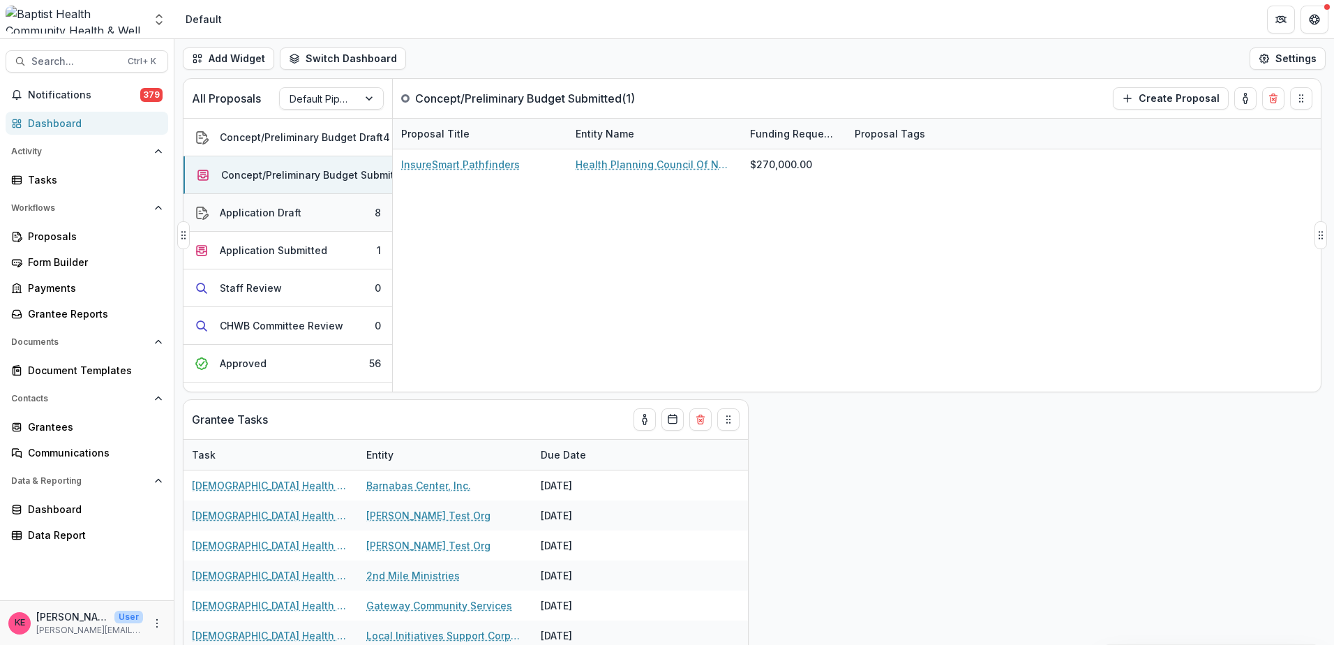
click at [276, 211] on div "Application Draft" at bounding box center [261, 212] width 82 height 15
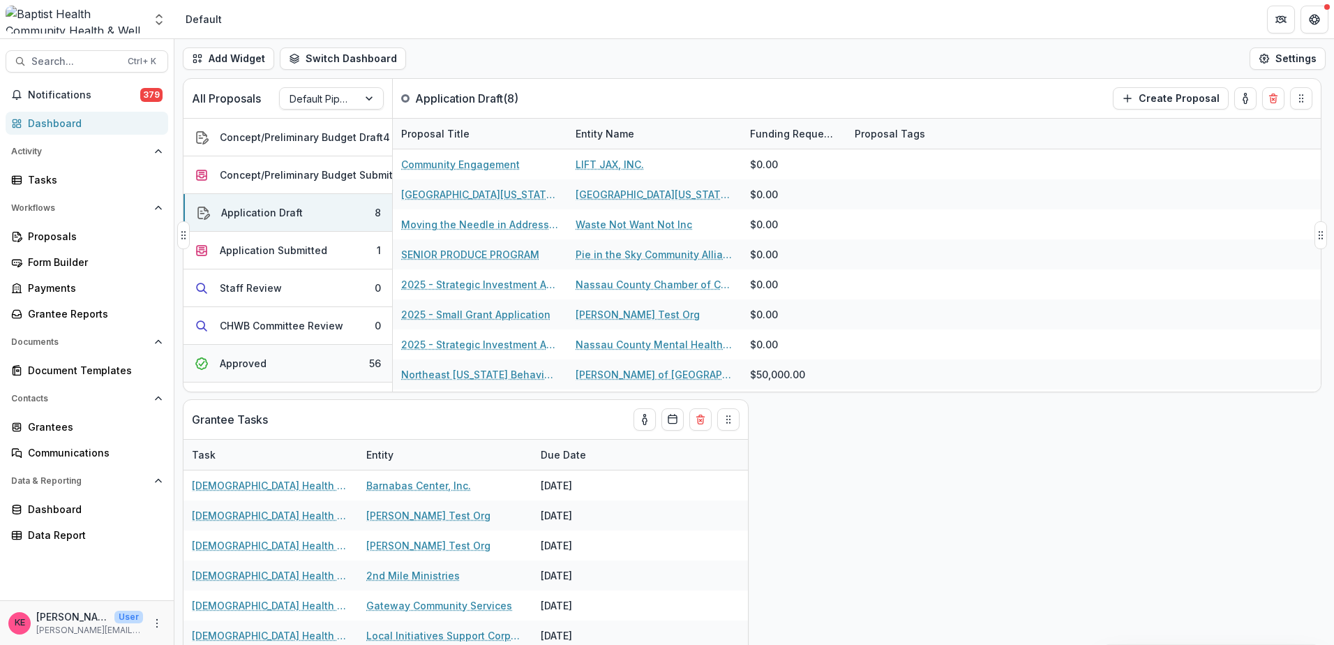
click at [305, 354] on button "Approved 56" at bounding box center [287, 364] width 209 height 38
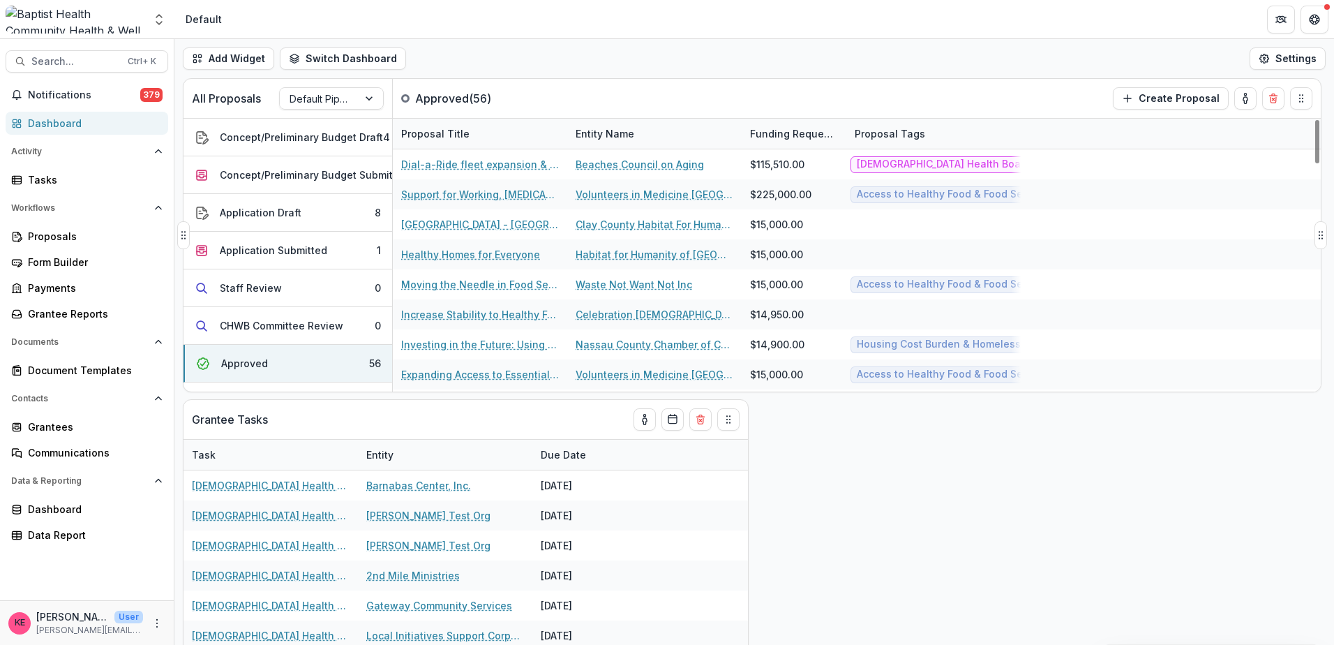
click at [599, 137] on div "Entity Name" at bounding box center [604, 133] width 75 height 15
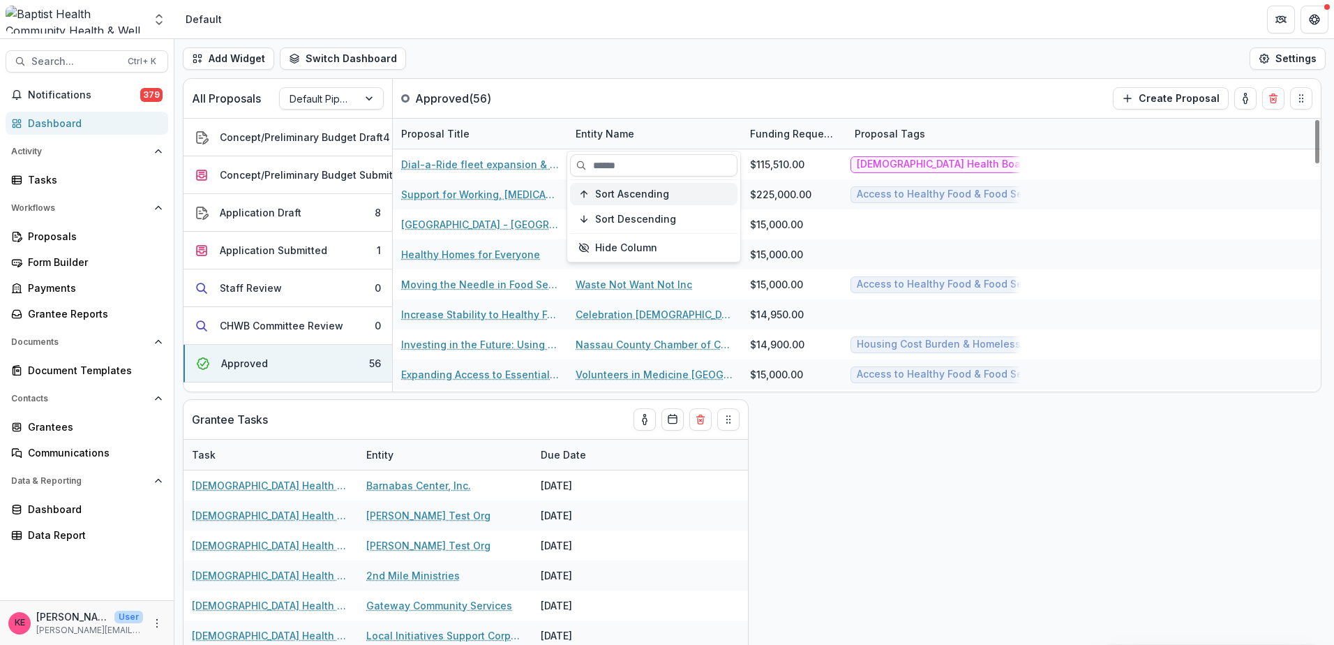
click at [617, 193] on span "Sort Ascending" at bounding box center [632, 194] width 74 height 12
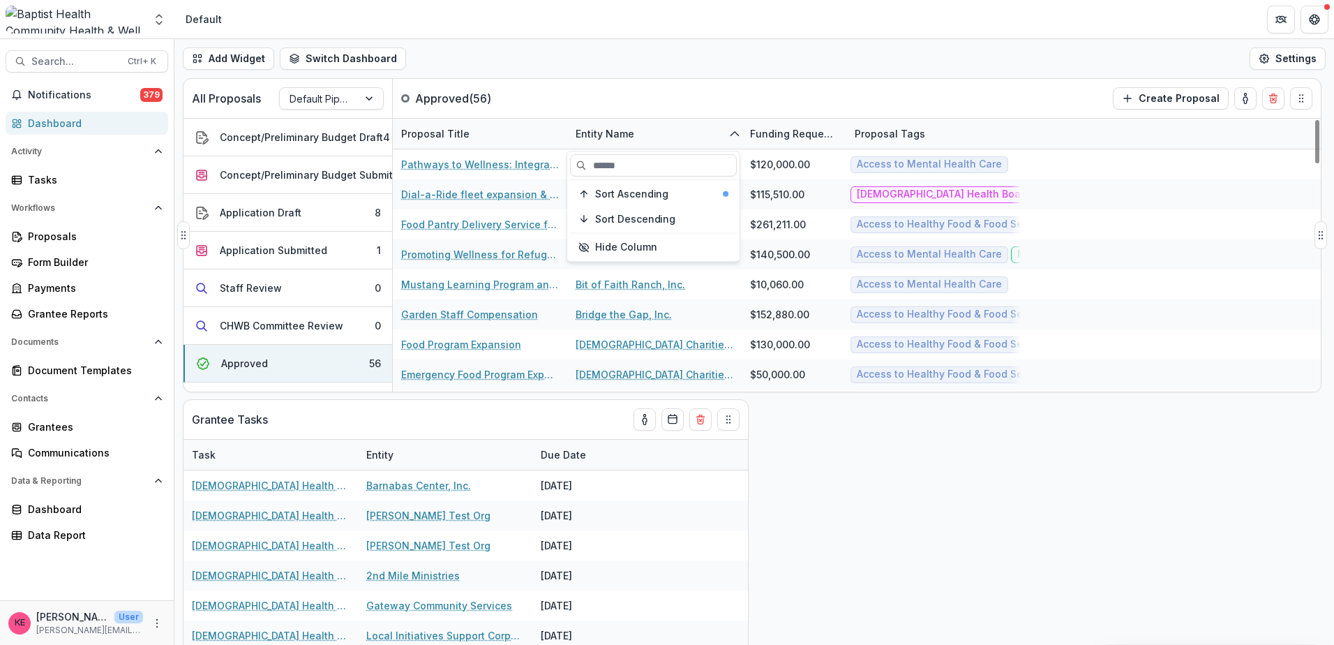
click at [727, 89] on div "All Proposals Default Pipeline Approved ( 56 ) Create Proposal" at bounding box center [722, 98] width 1079 height 39
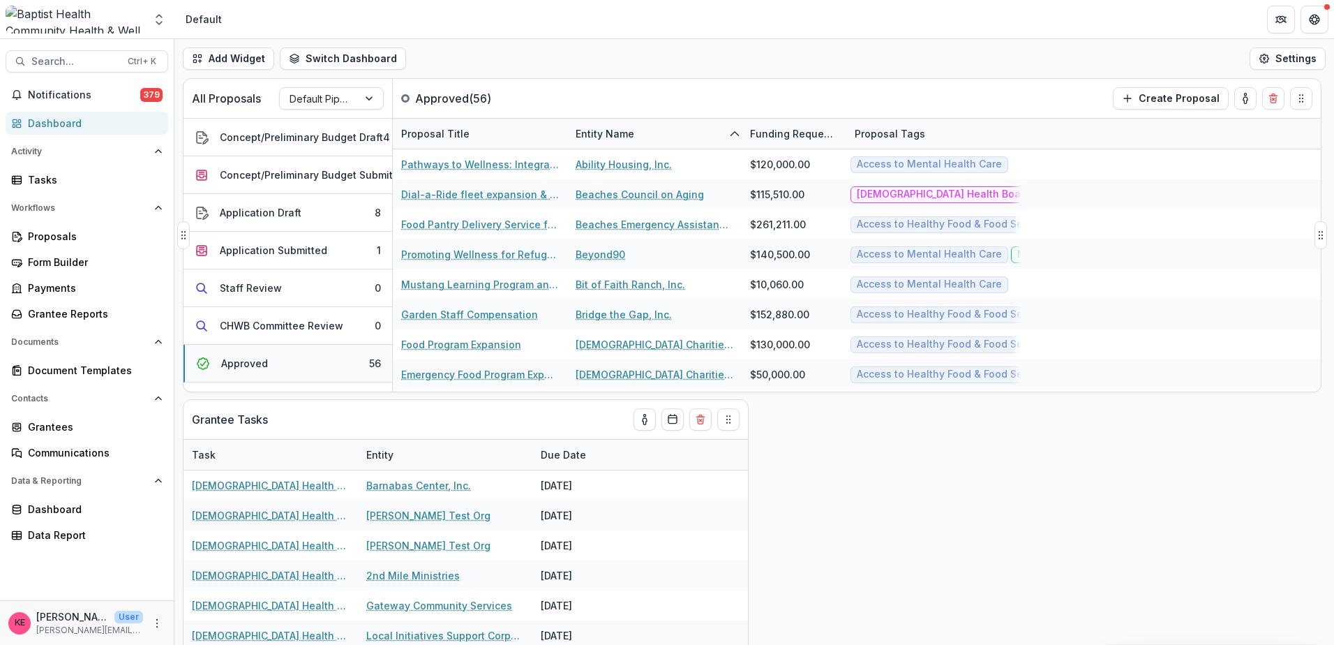
click at [317, 368] on button "Approved 56" at bounding box center [287, 364] width 209 height 38
click at [74, 61] on span "Search..." at bounding box center [75, 62] width 88 height 12
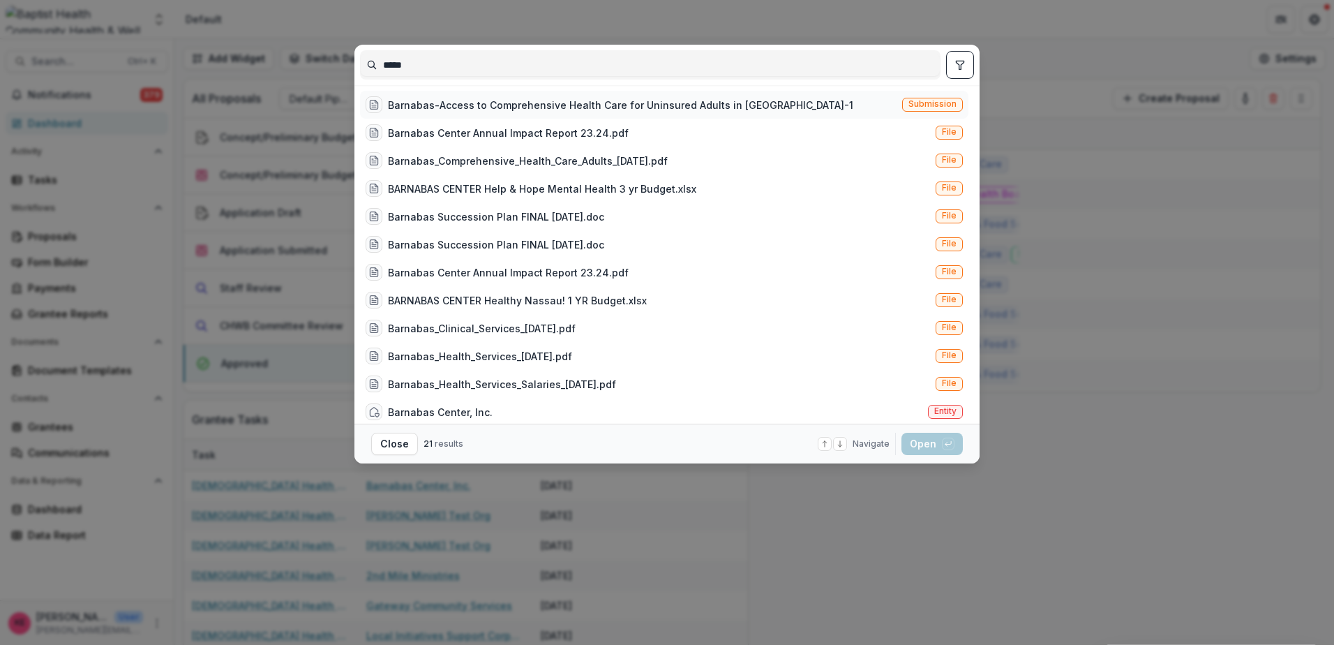
type input "*****"
click at [418, 105] on div "Barnabas-Access to Comprehensive Health Care for Uninsured Adults in Nassau Cou…" at bounding box center [620, 105] width 465 height 15
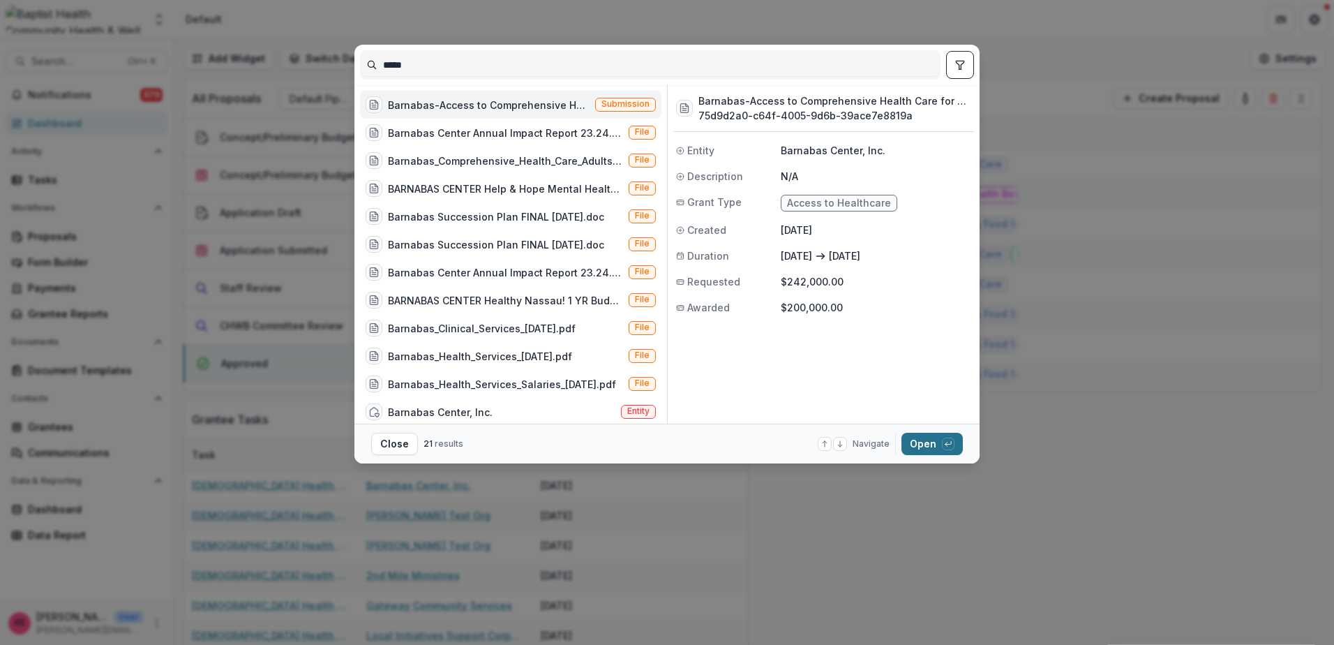
click at [933, 437] on button "Open with enter key" at bounding box center [931, 444] width 61 height 22
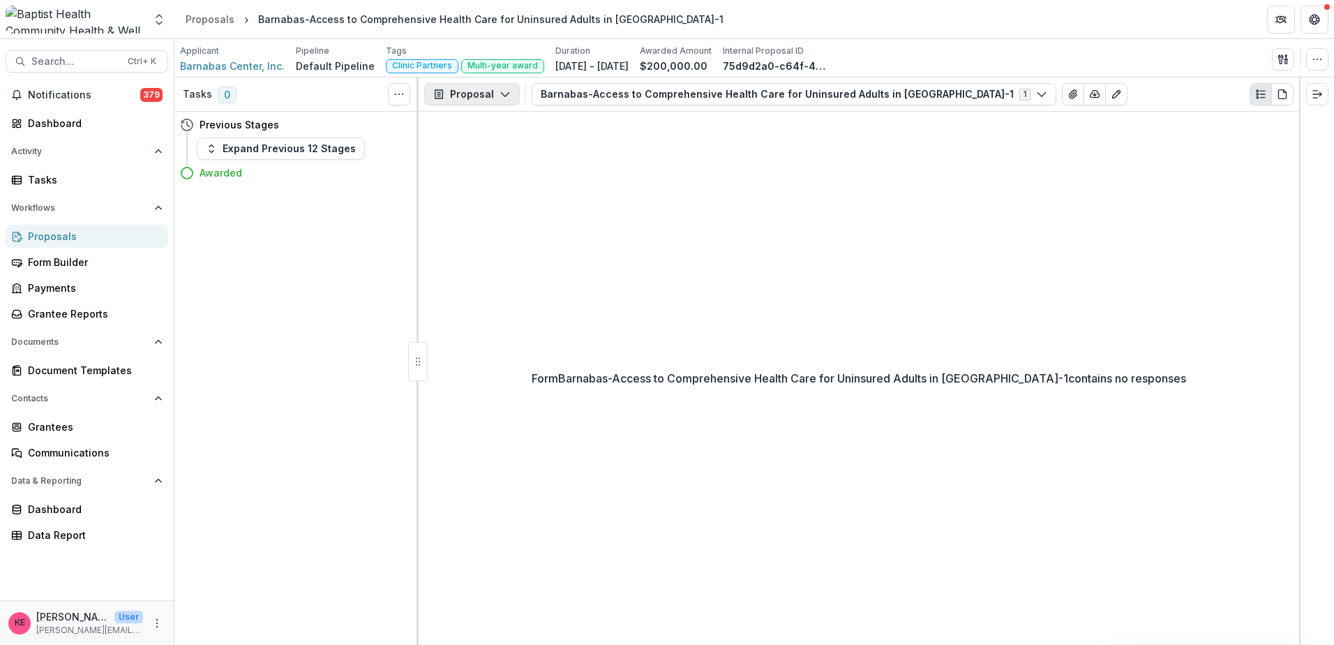
click at [509, 100] on button "Proposal" at bounding box center [472, 94] width 96 height 22
click at [760, 200] on div "Form Barnabas-Access to Comprehensive Health Care for Uninsured Adults in Nassa…" at bounding box center [859, 378] width 881 height 533
click at [59, 121] on div "Dashboard" at bounding box center [92, 123] width 129 height 15
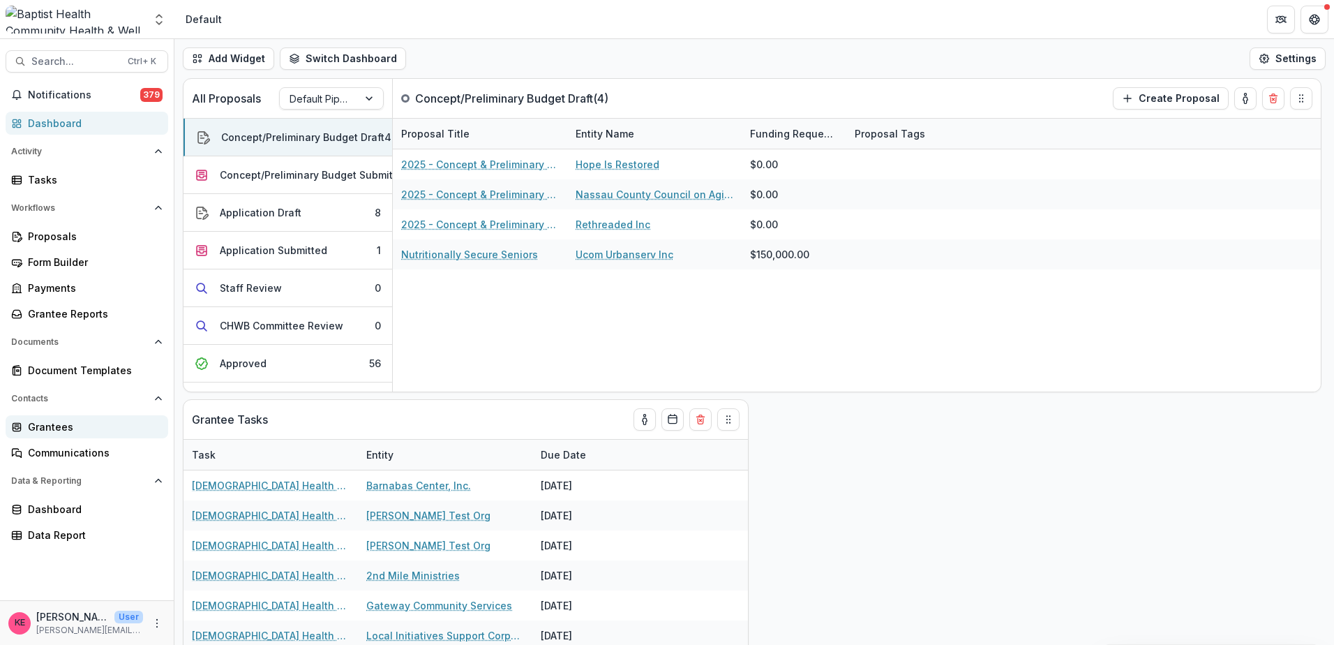
click at [64, 429] on div "Grantees" at bounding box center [92, 426] width 129 height 15
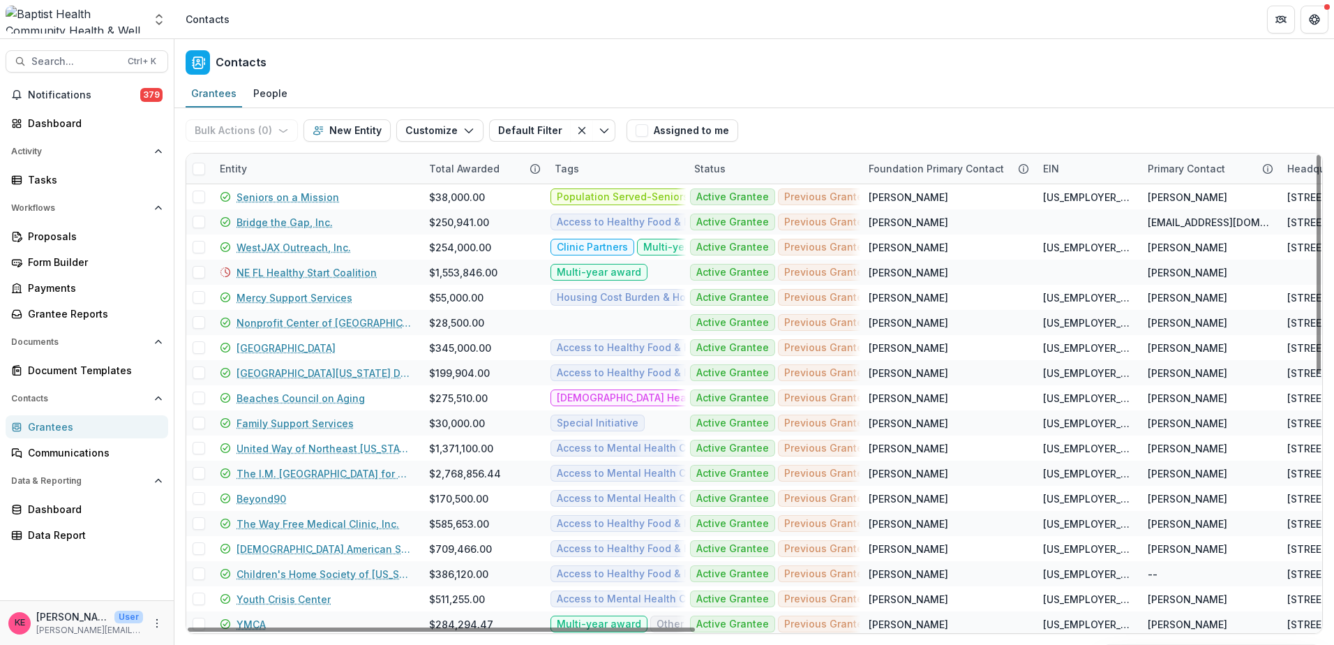
click at [334, 169] on div "Entity" at bounding box center [315, 168] width 209 height 30
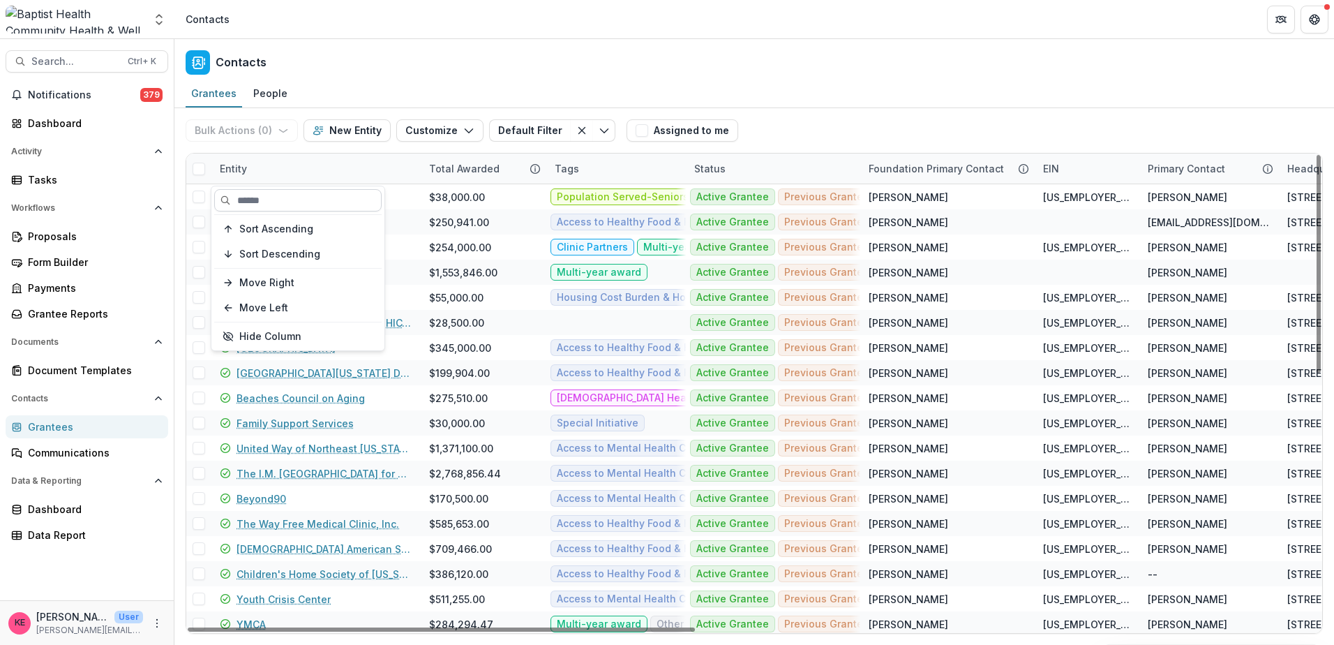
click at [250, 205] on input at bounding box center [297, 200] width 167 height 22
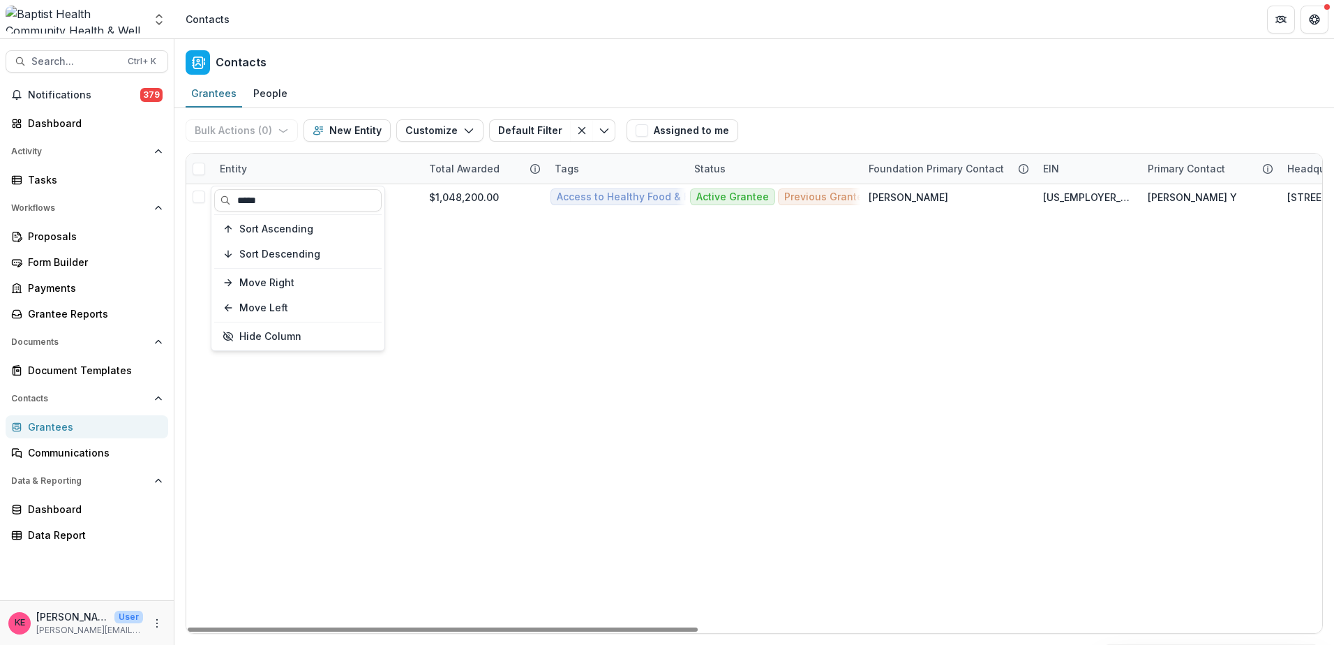
type input "*****"
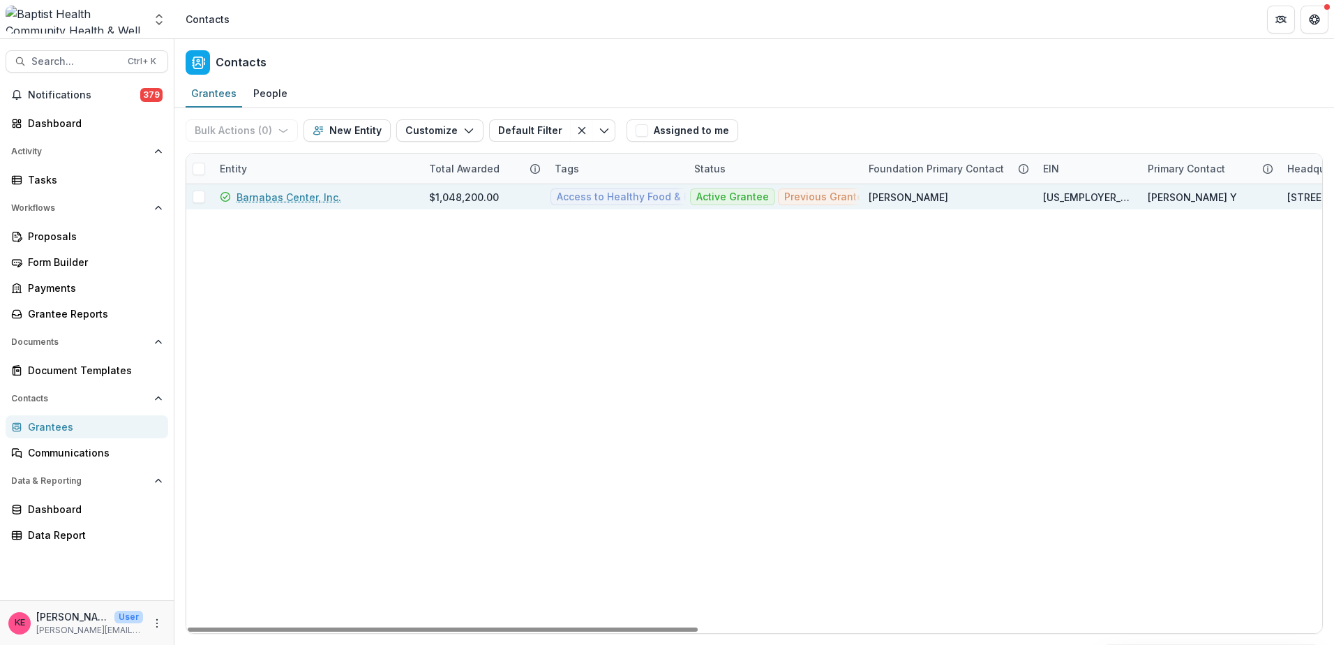
click at [304, 198] on link "Barnabas Center, Inc." at bounding box center [289, 197] width 105 height 15
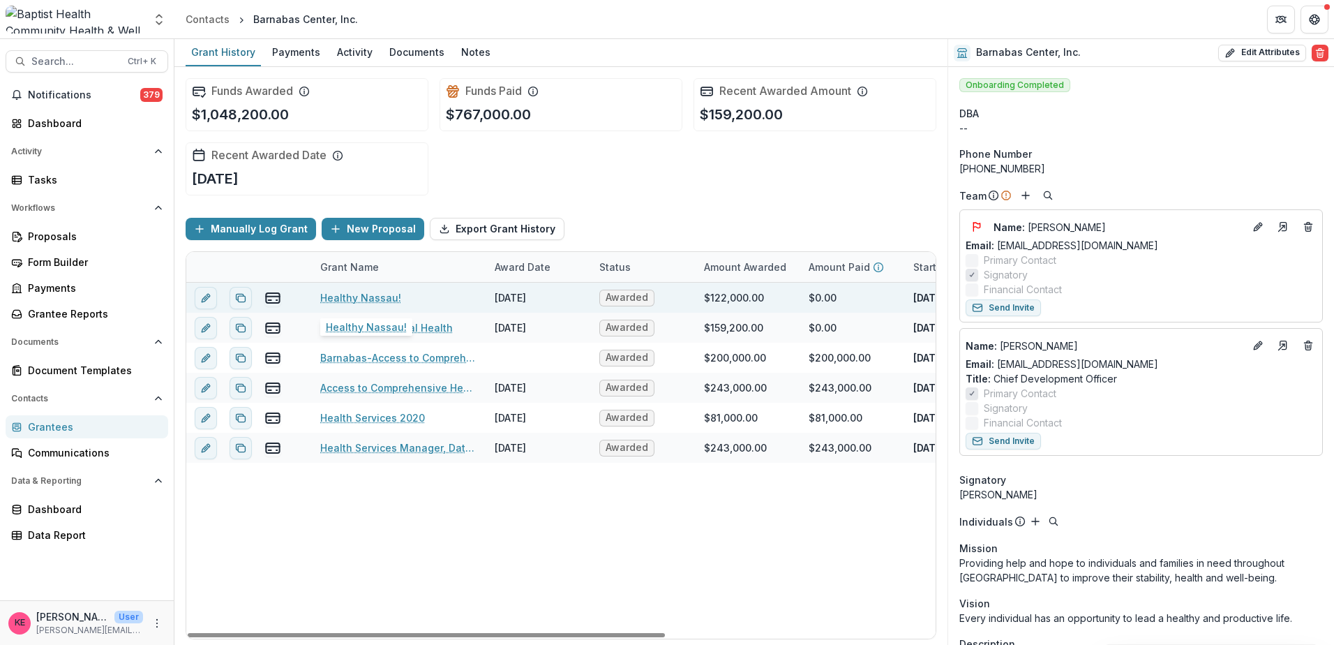
click at [362, 301] on link "Healthy Nassau!" at bounding box center [360, 297] width 81 height 15
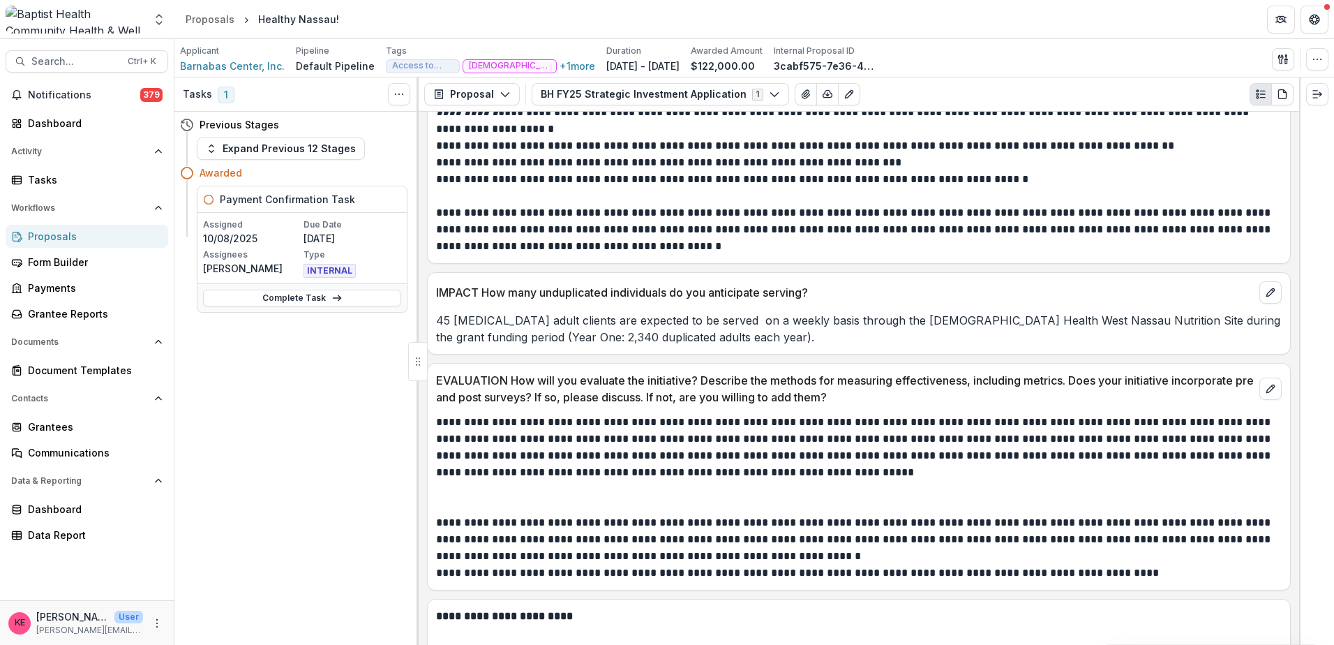
scroll to position [4814, 0]
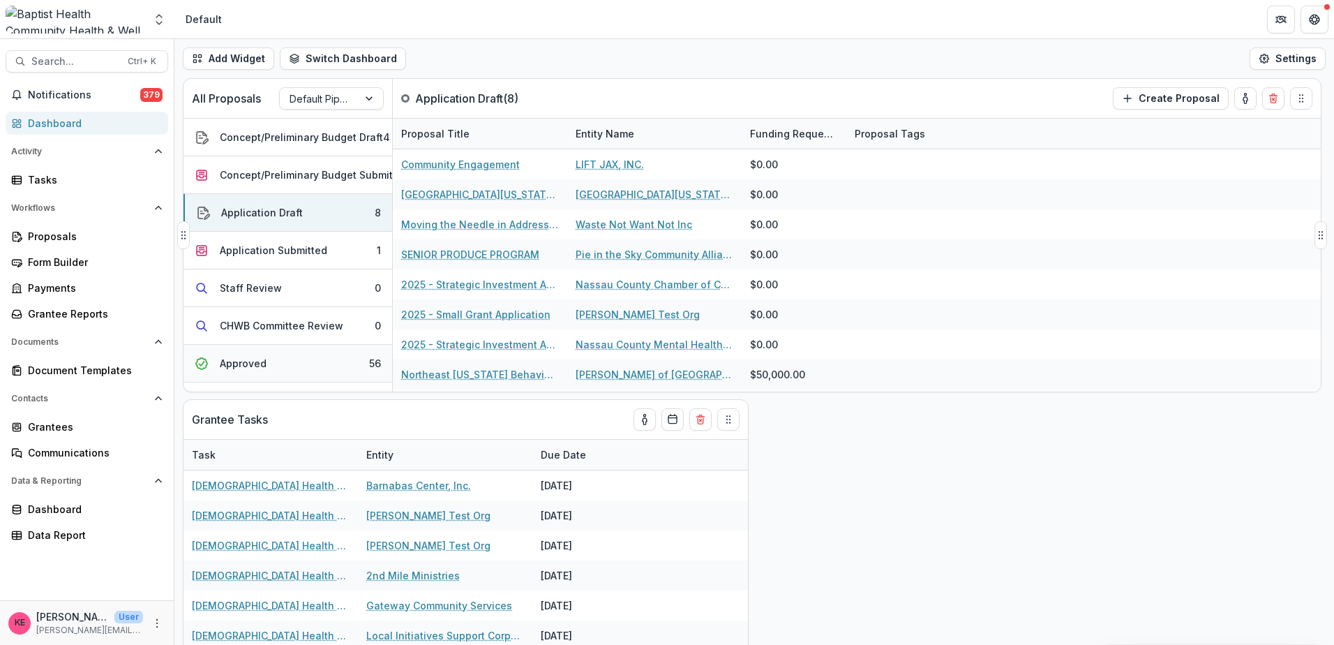
click at [291, 356] on button "Approved 56" at bounding box center [287, 364] width 209 height 38
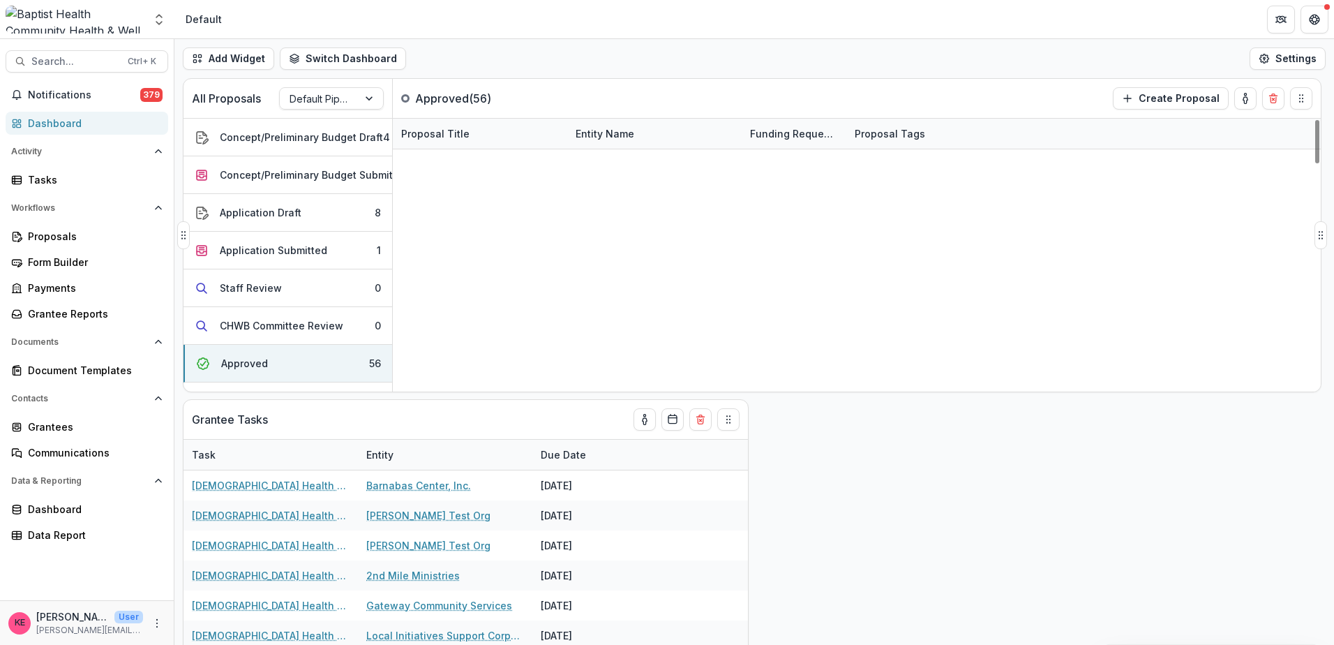
click at [605, 137] on div "Entity Name" at bounding box center [604, 133] width 75 height 15
click at [606, 205] on span "Sort Ascending" at bounding box center [608, 212] width 82 height 14
click at [653, 103] on div "All Proposals Default Pipeline Approved ( 56 ) Create Proposal" at bounding box center [722, 98] width 1079 height 39
click at [298, 357] on button "Approved 56" at bounding box center [287, 364] width 209 height 38
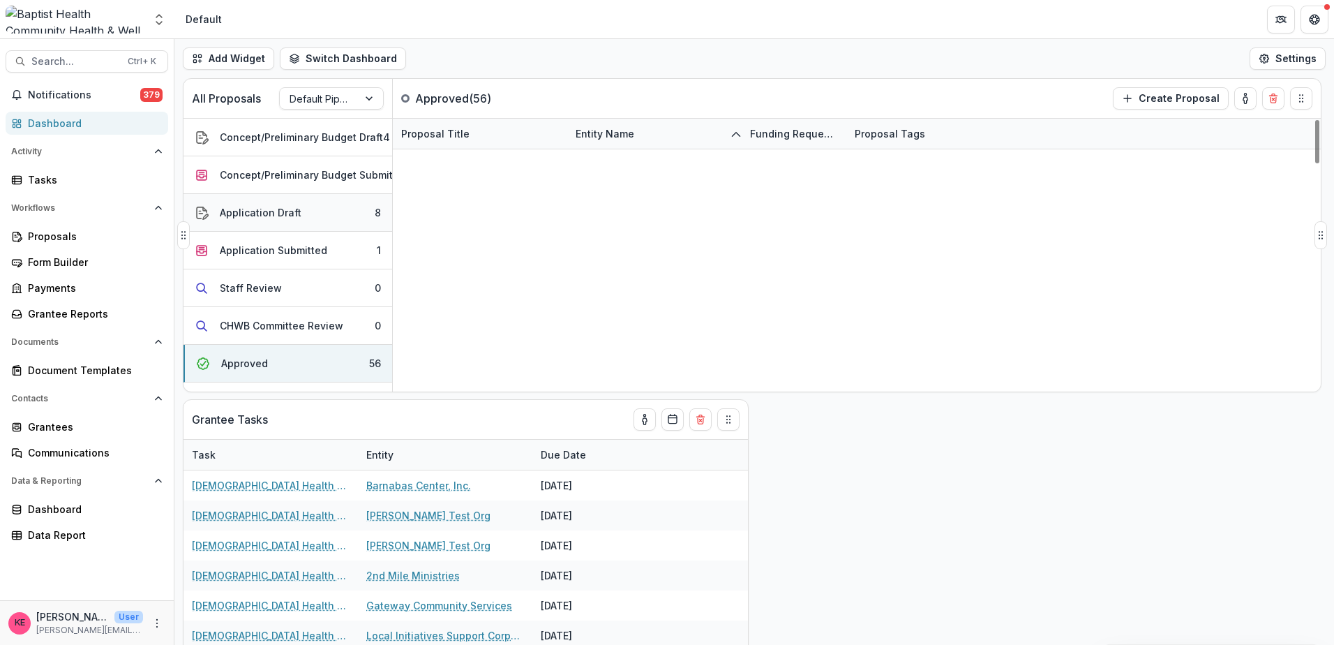
click at [286, 209] on div "Application Draft" at bounding box center [261, 212] width 82 height 15
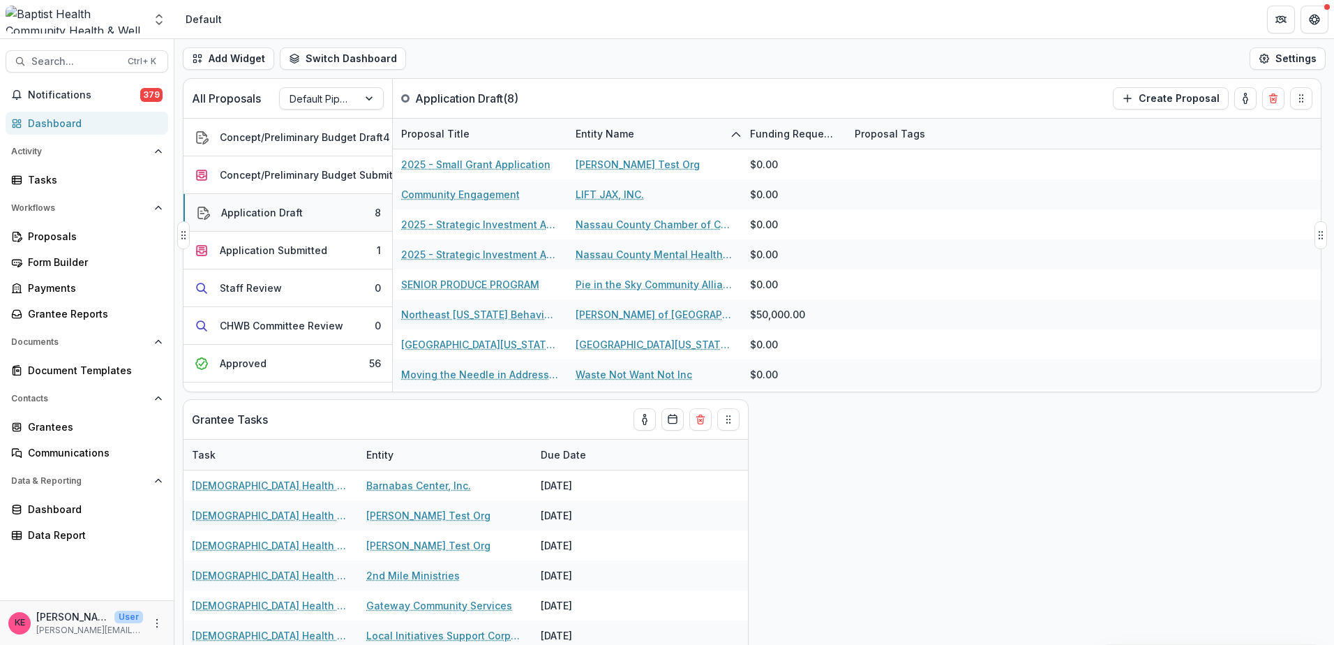
scroll to position [0, 0]
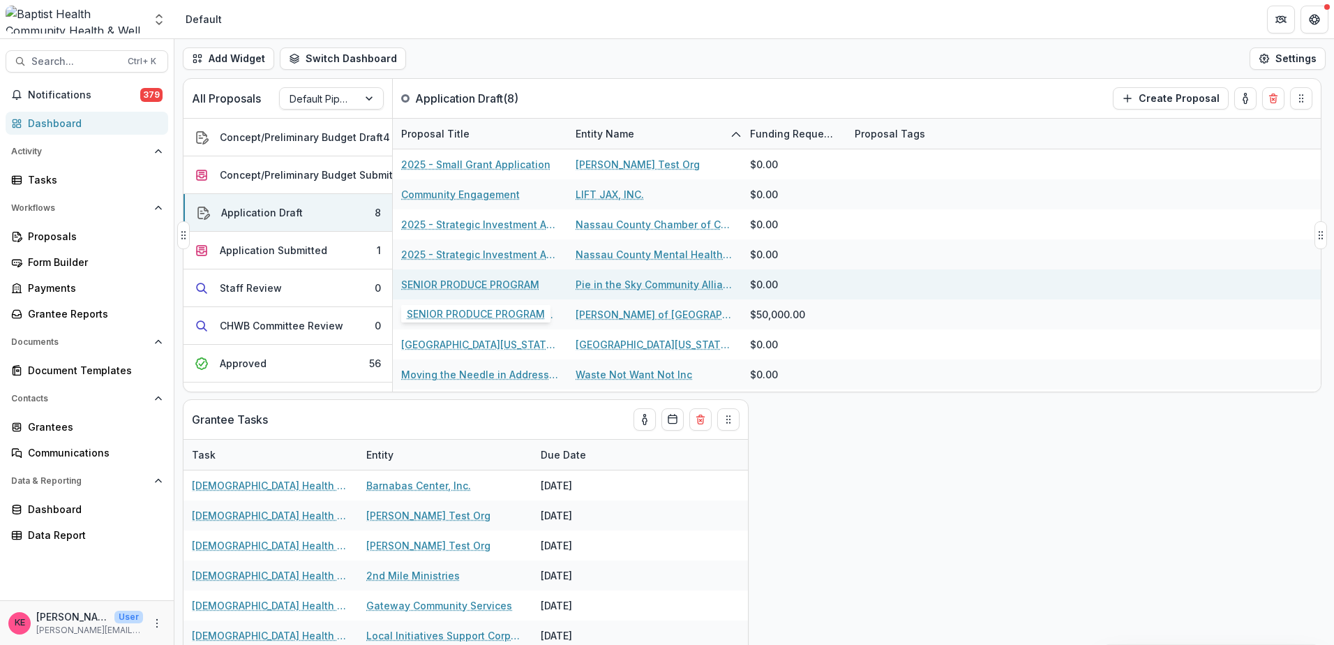
click at [489, 283] on link "SENIOR PRODUCE PROGRAM" at bounding box center [470, 284] width 138 height 15
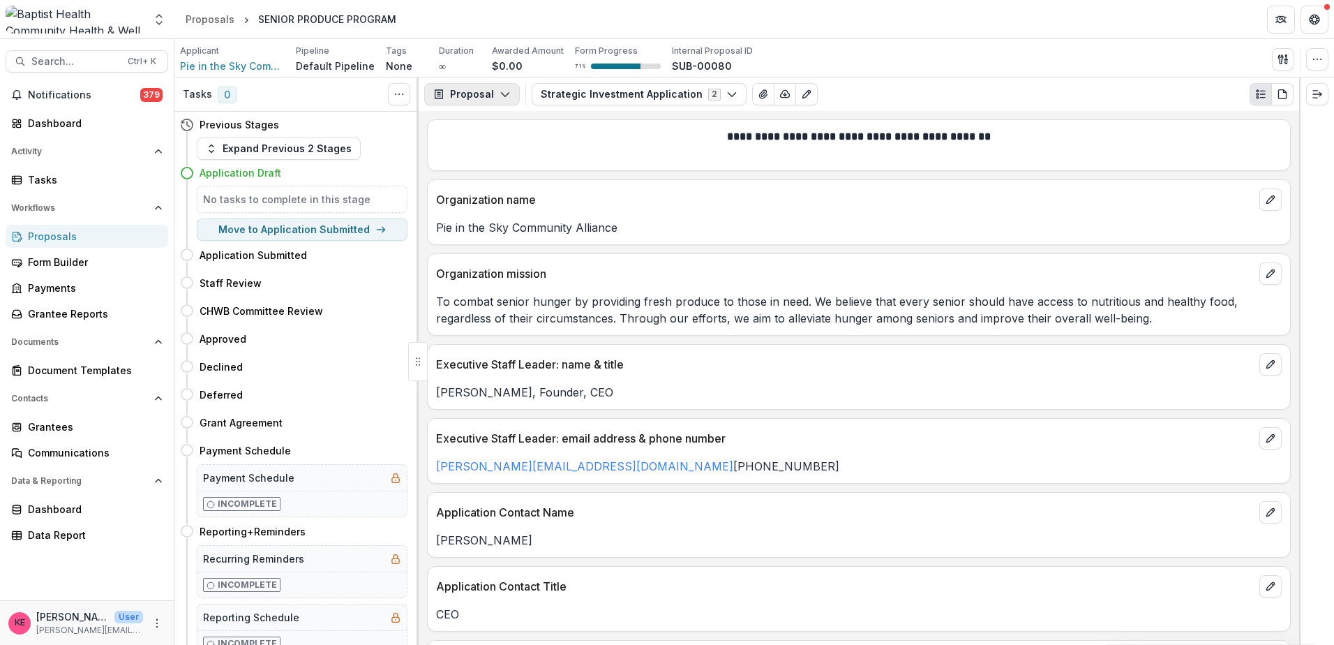
click at [507, 98] on icon "button" at bounding box center [505, 94] width 11 height 11
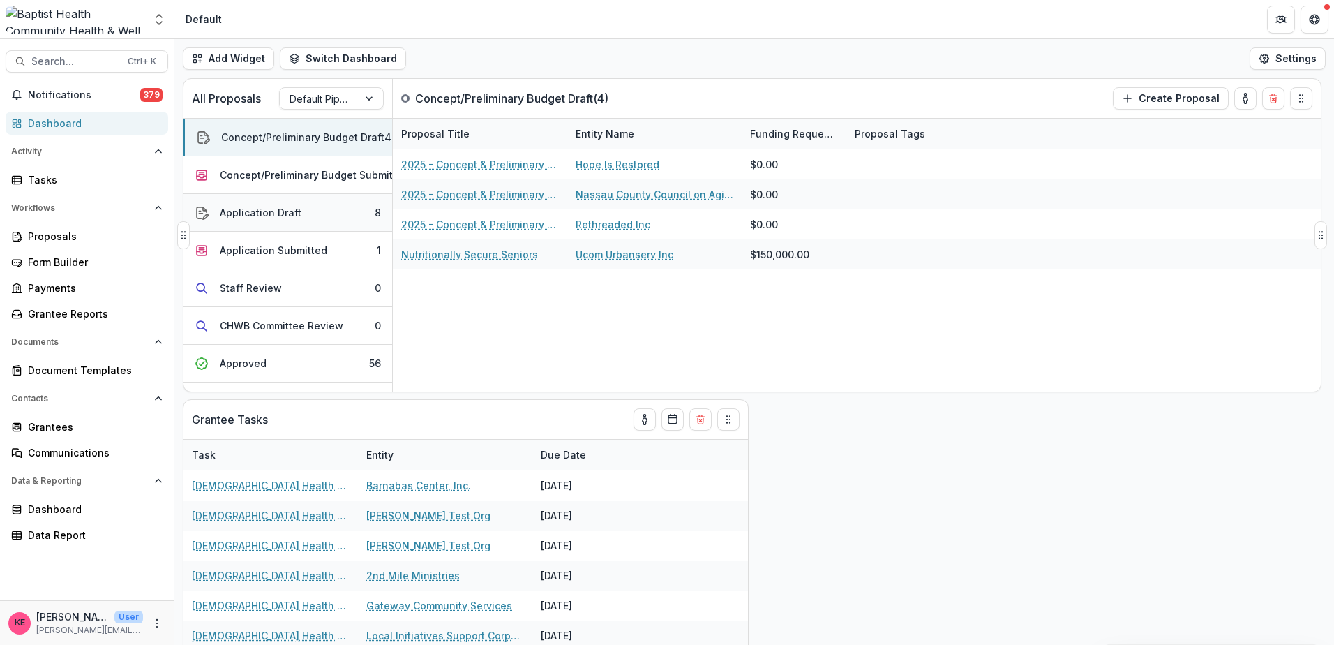
click at [282, 211] on div "Application Draft" at bounding box center [261, 212] width 82 height 15
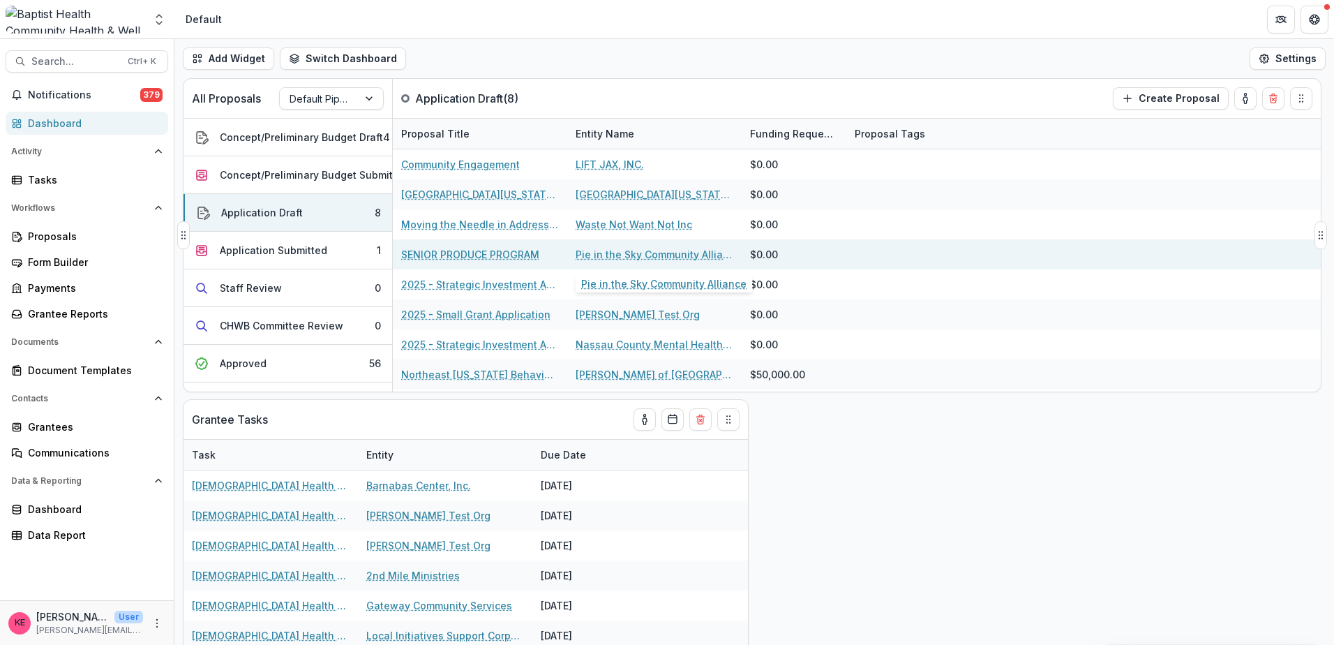
click at [622, 254] on link "Pie in the Sky Community Alliance" at bounding box center [655, 254] width 158 height 15
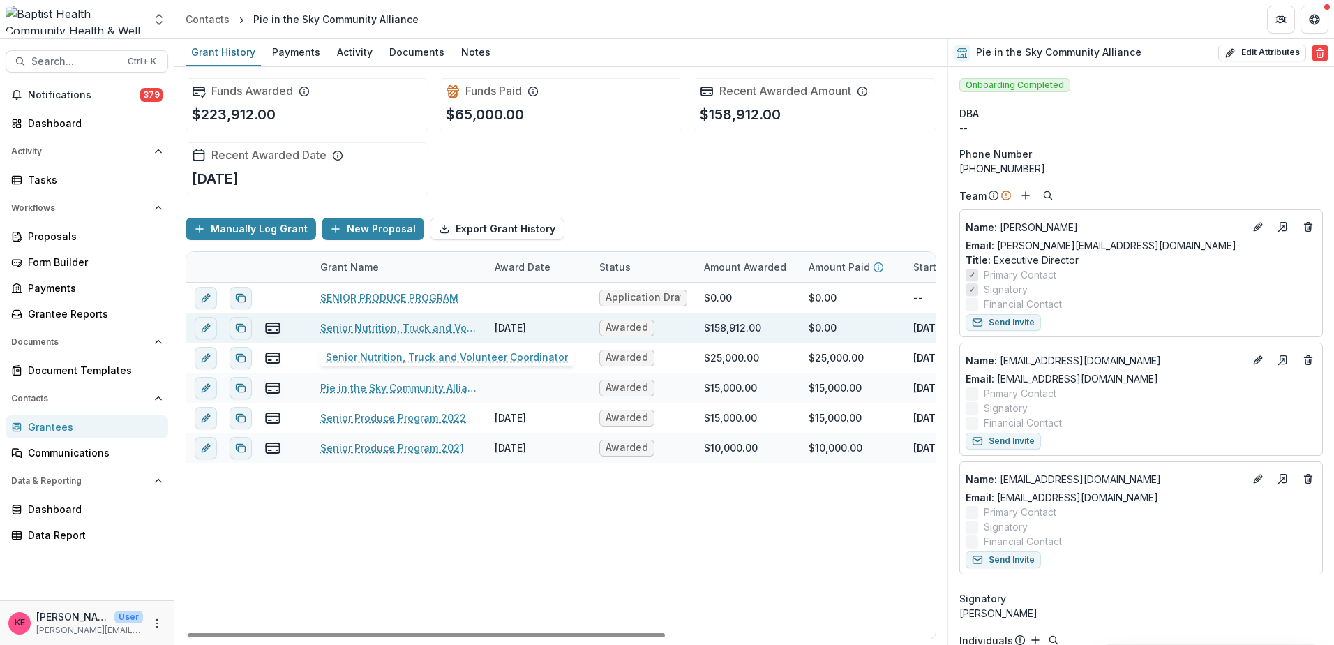
click at [384, 324] on link "Senior Nutrition, Truck and Volunteer Coordinator" at bounding box center [399, 327] width 158 height 15
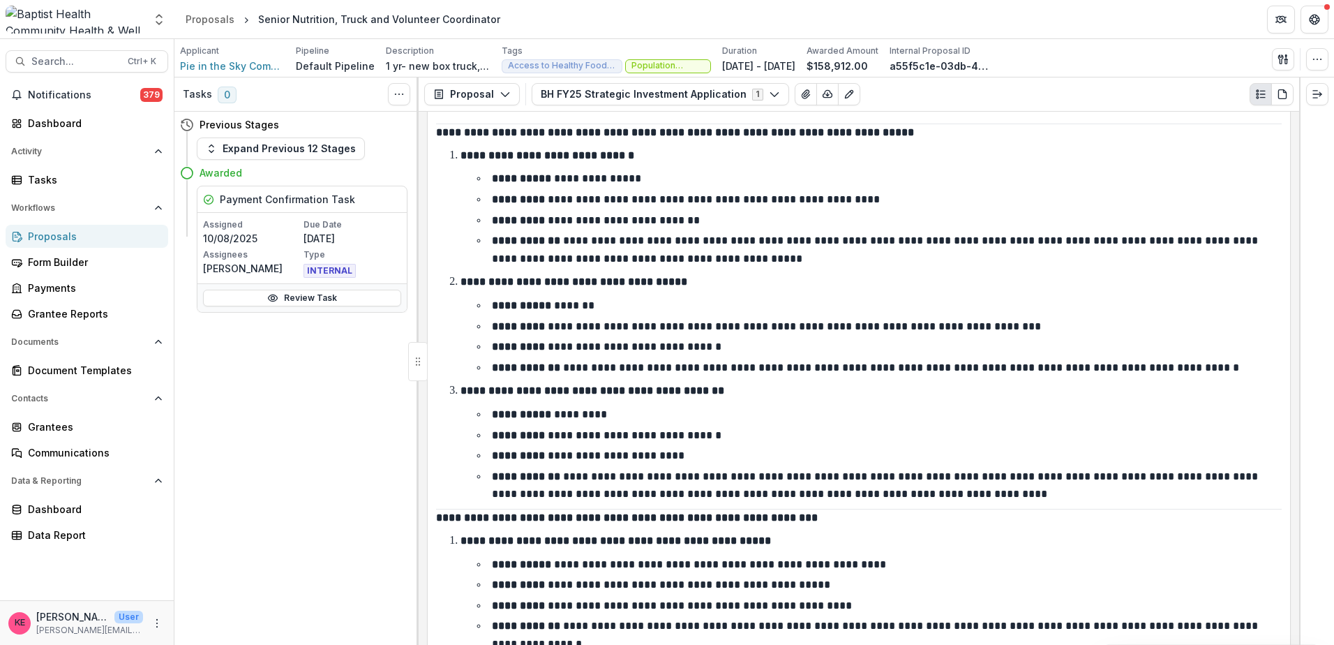
scroll to position [4954, 0]
